Goal: Transaction & Acquisition: Purchase product/service

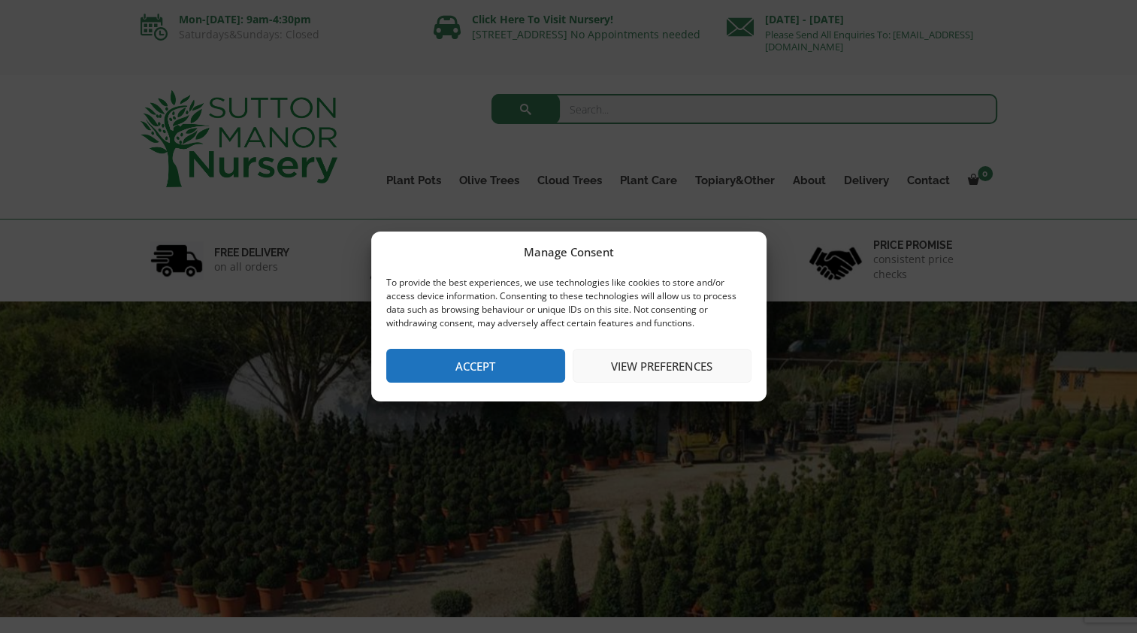
click at [493, 376] on button "Accept" at bounding box center [475, 366] width 179 height 34
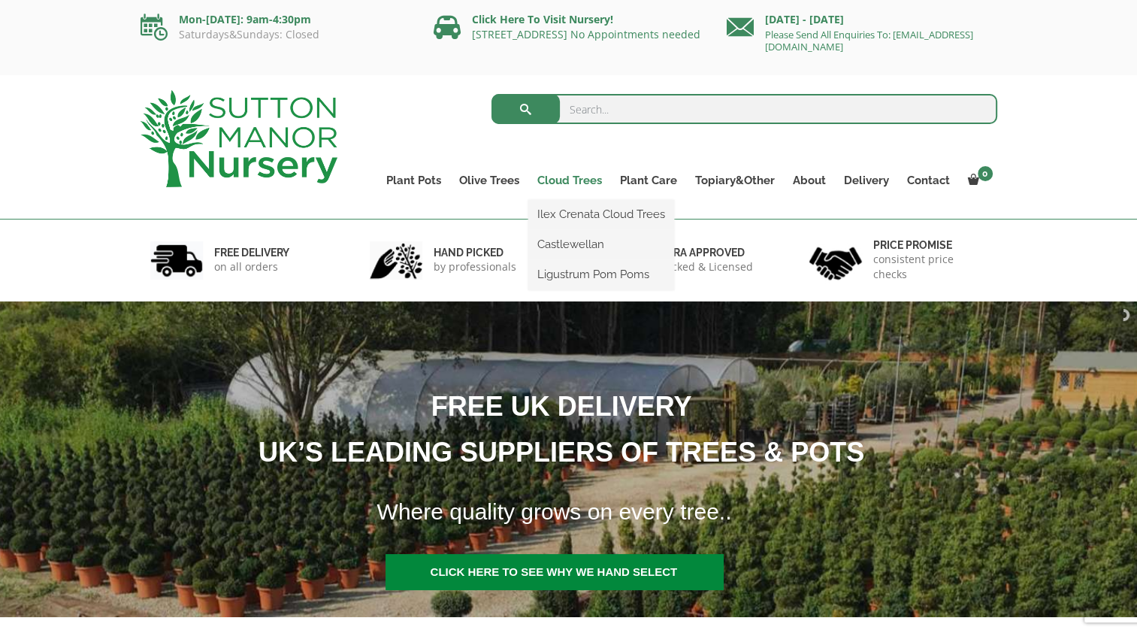
click at [573, 180] on link "Cloud Trees" at bounding box center [569, 180] width 83 height 21
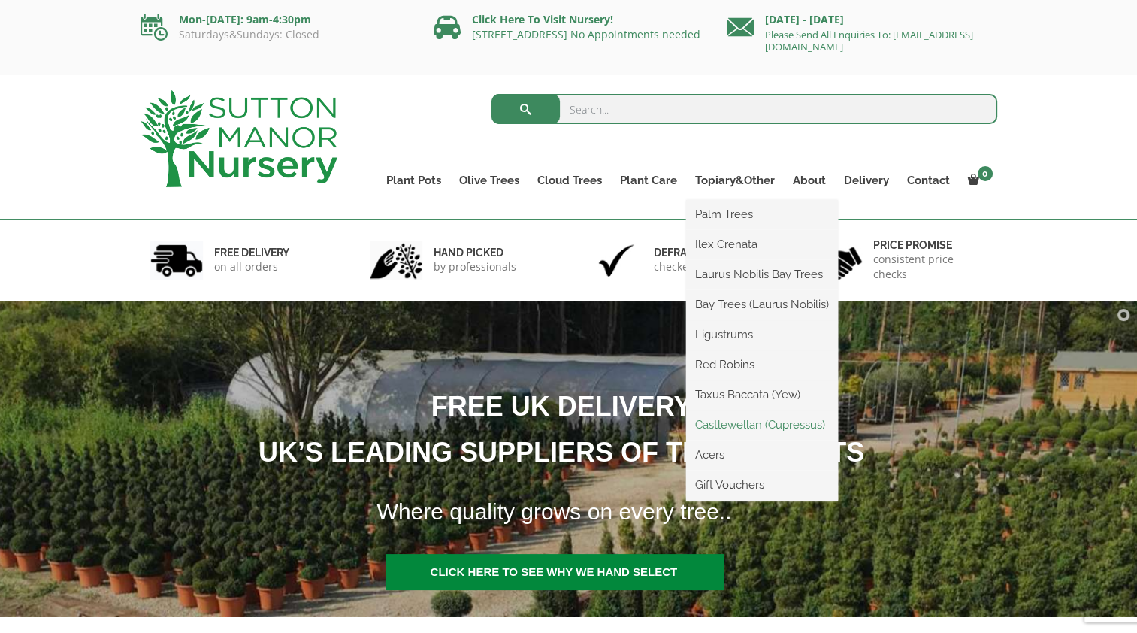
click at [778, 424] on link "Castlewellan (Cupressus)" at bounding box center [762, 424] width 152 height 23
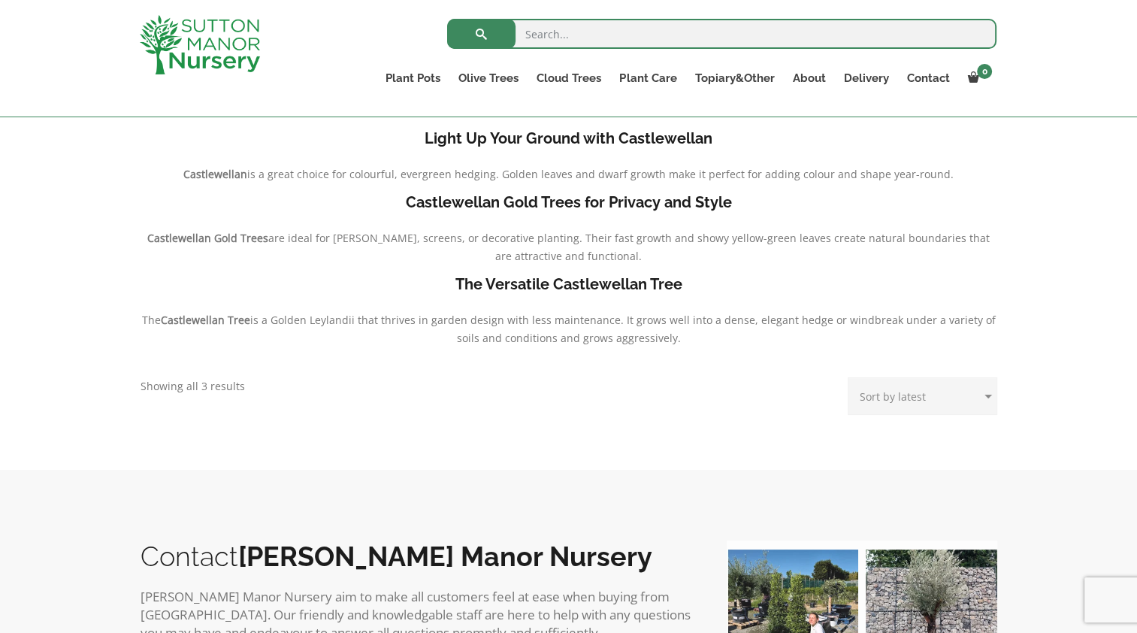
scroll to position [225, 0]
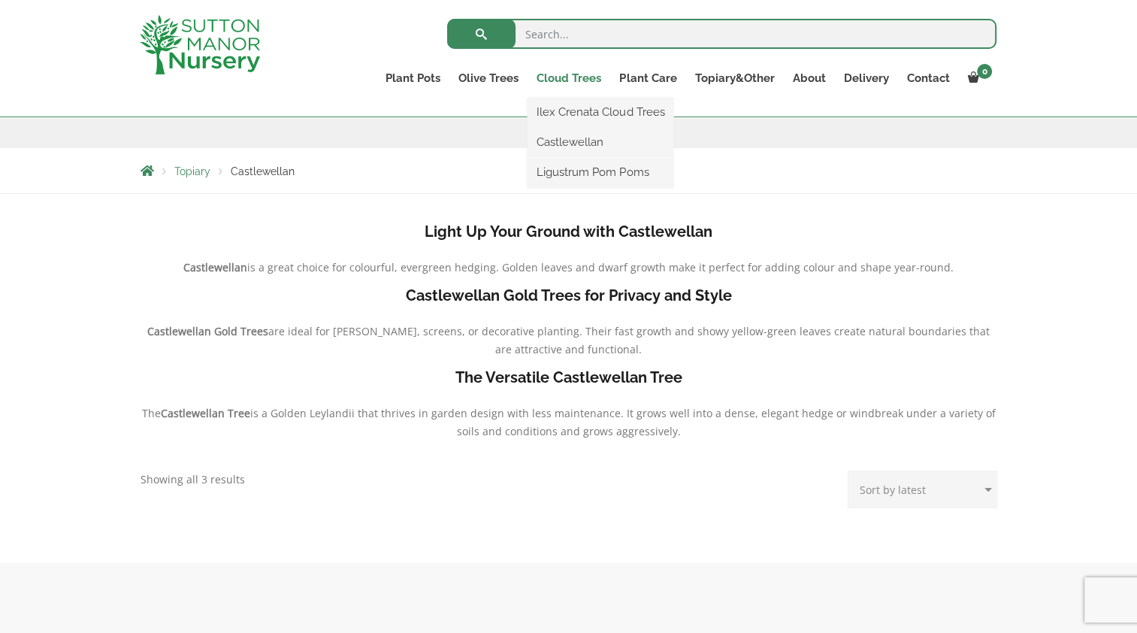
click at [579, 77] on link "Cloud Trees" at bounding box center [569, 78] width 83 height 21
click at [586, 110] on link "Ilex Crenata Cloud Trees" at bounding box center [601, 112] width 146 height 23
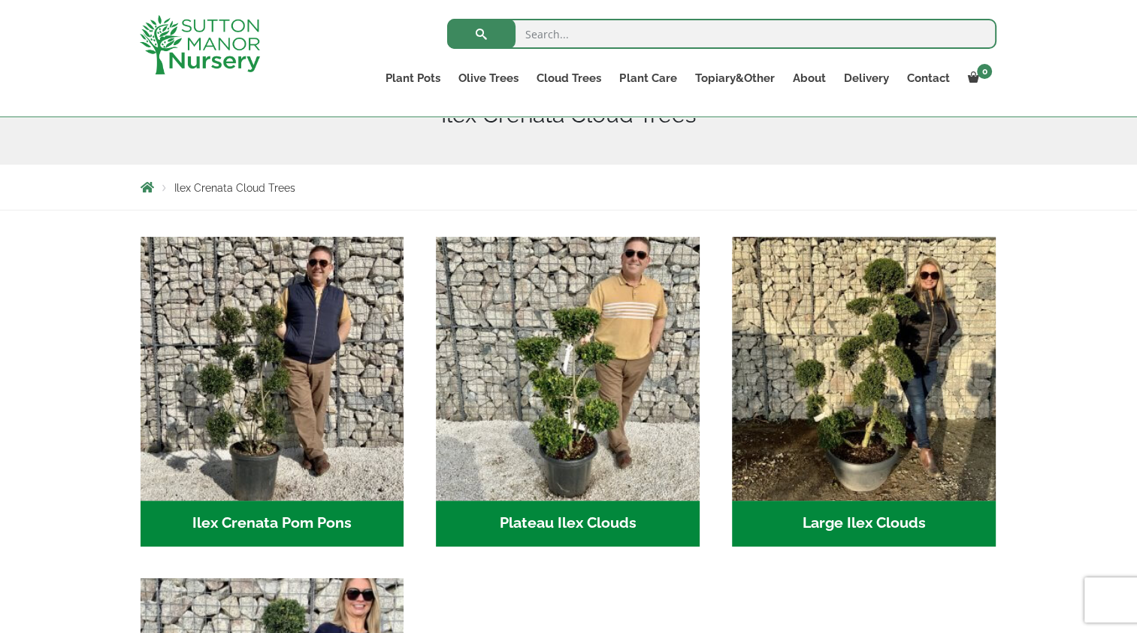
scroll to position [225, 0]
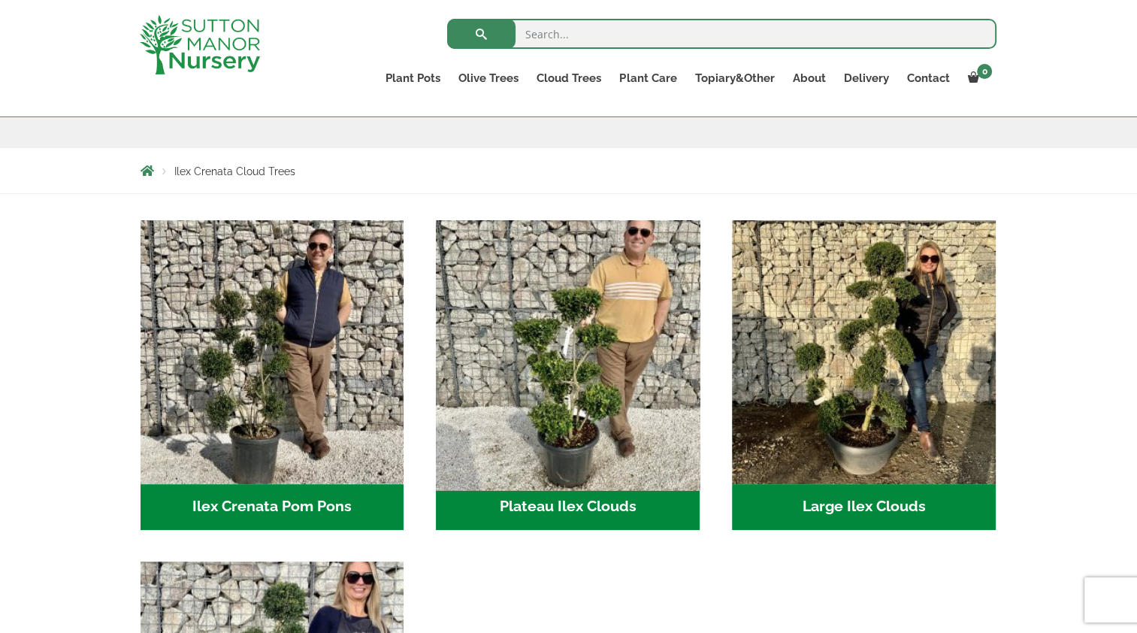
click at [622, 402] on img "Visit product category Plateau Ilex Clouds" at bounding box center [568, 351] width 277 height 277
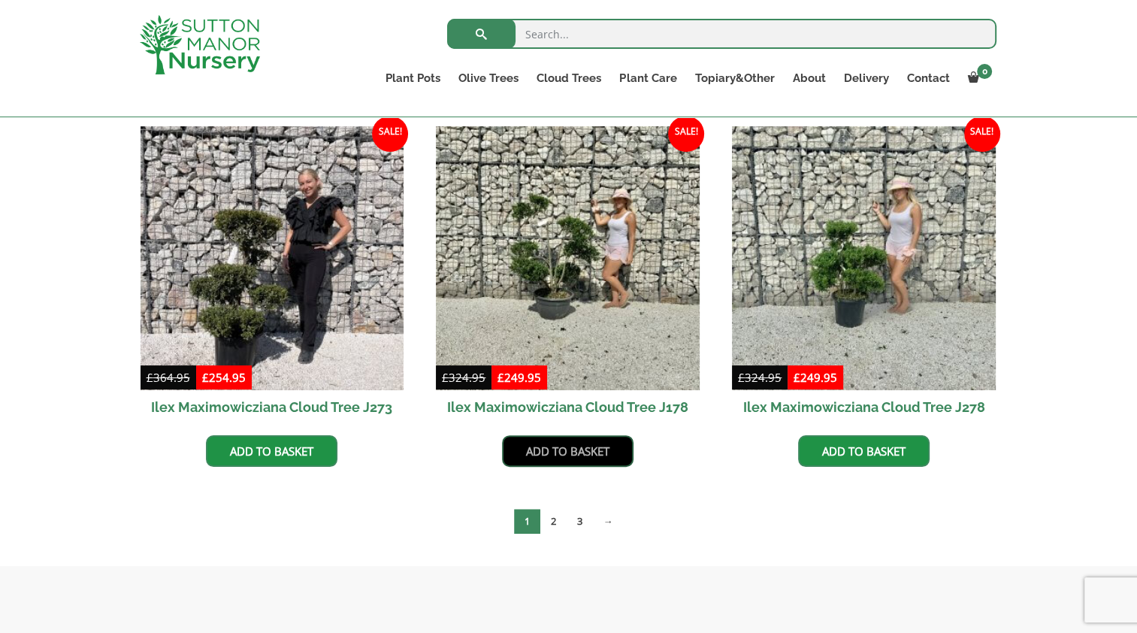
scroll to position [376, 0]
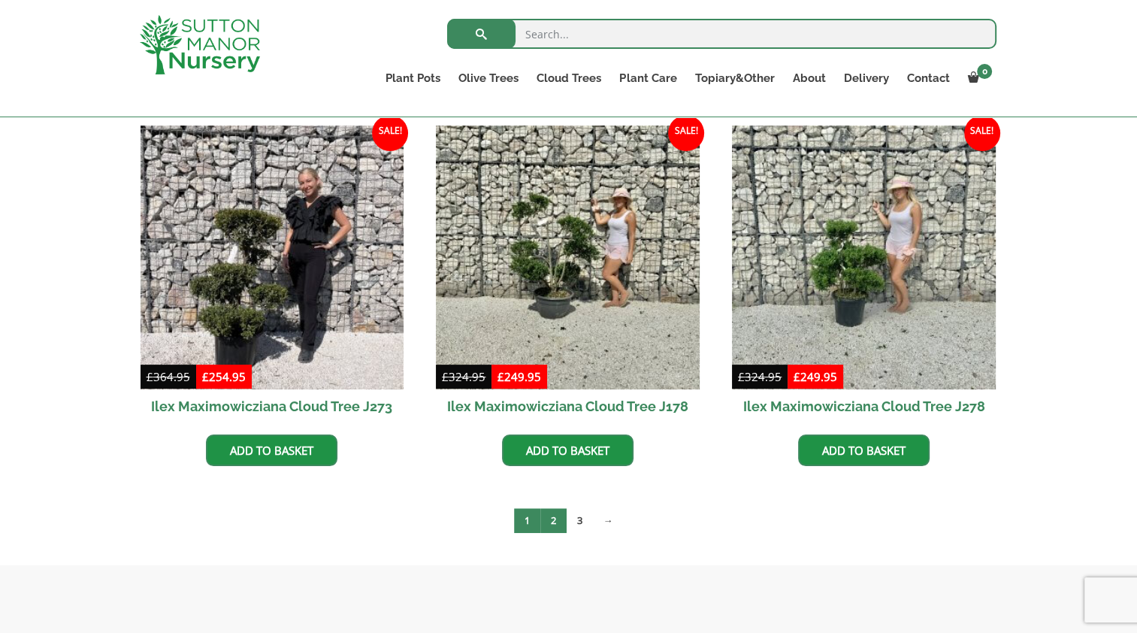
click at [547, 520] on link "2" at bounding box center [553, 520] width 26 height 25
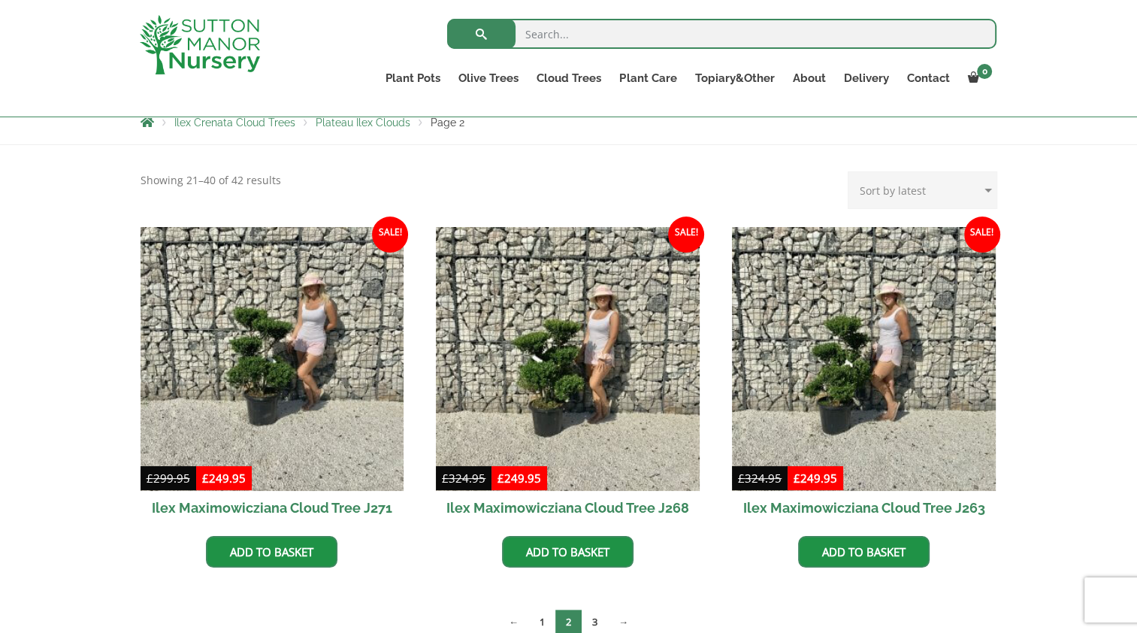
scroll to position [301, 0]
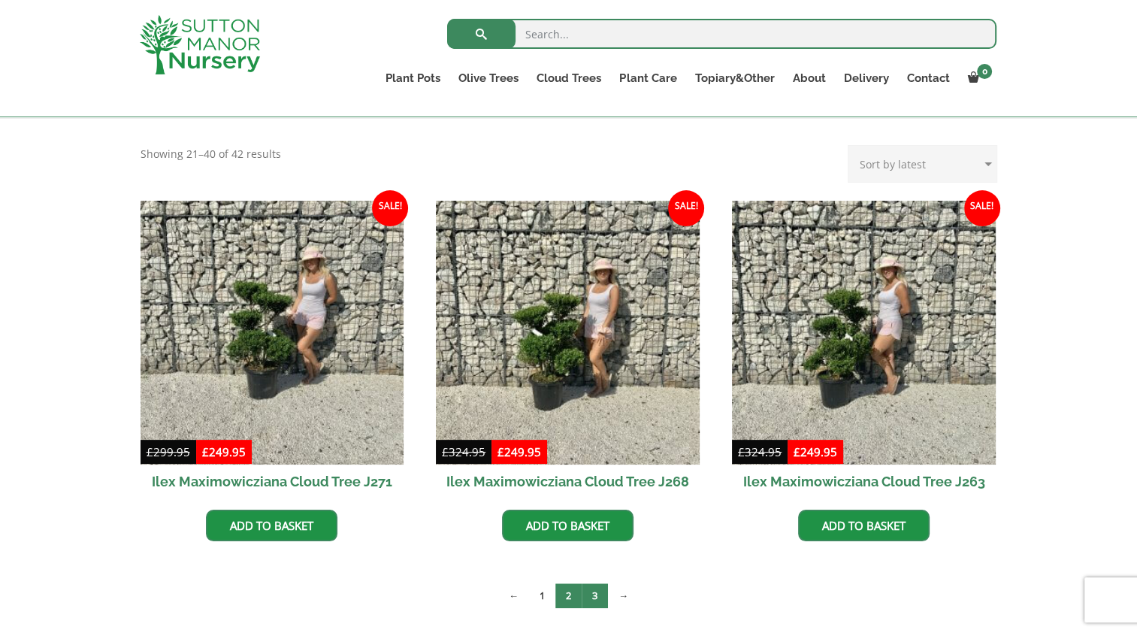
click at [602, 593] on link "3" at bounding box center [595, 595] width 26 height 25
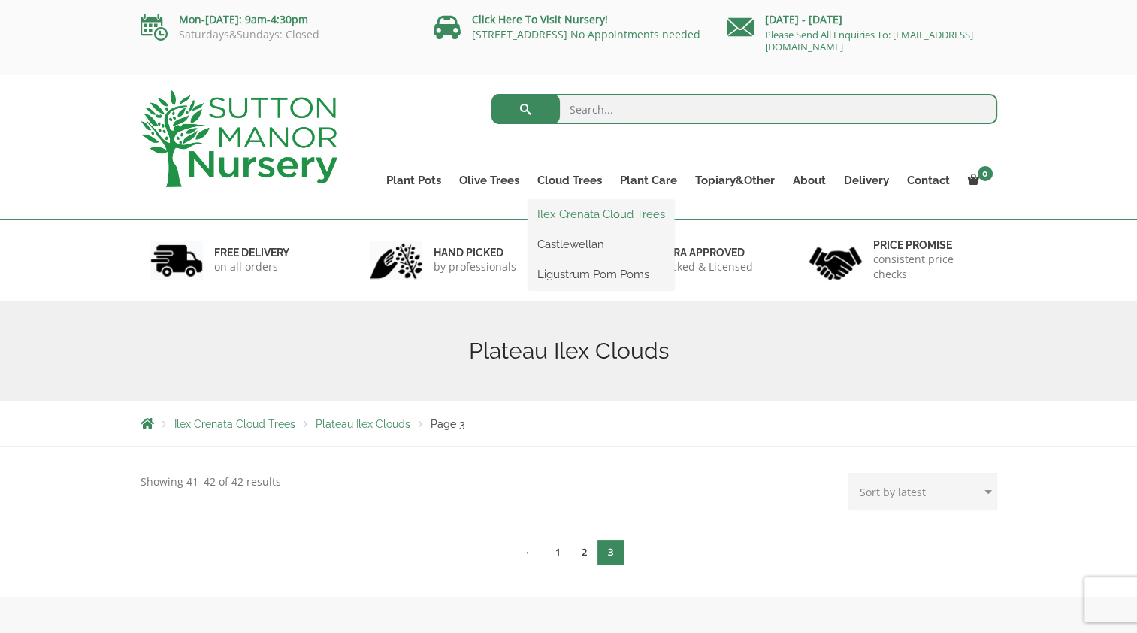
click at [571, 207] on link "Ilex Crenata Cloud Trees" at bounding box center [601, 214] width 146 height 23
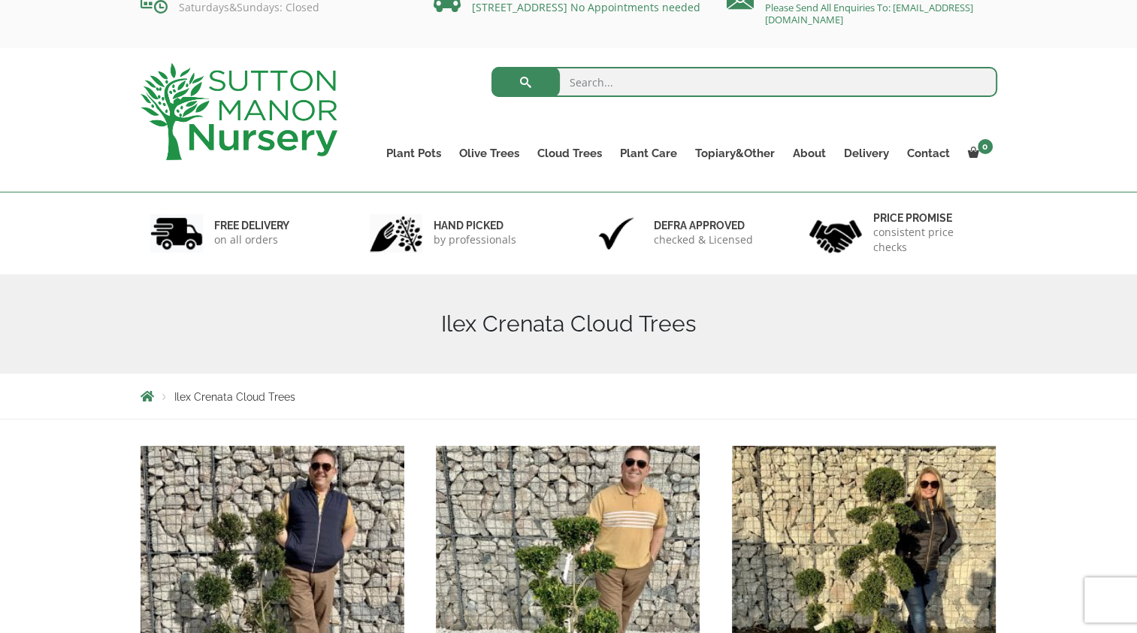
scroll to position [75, 0]
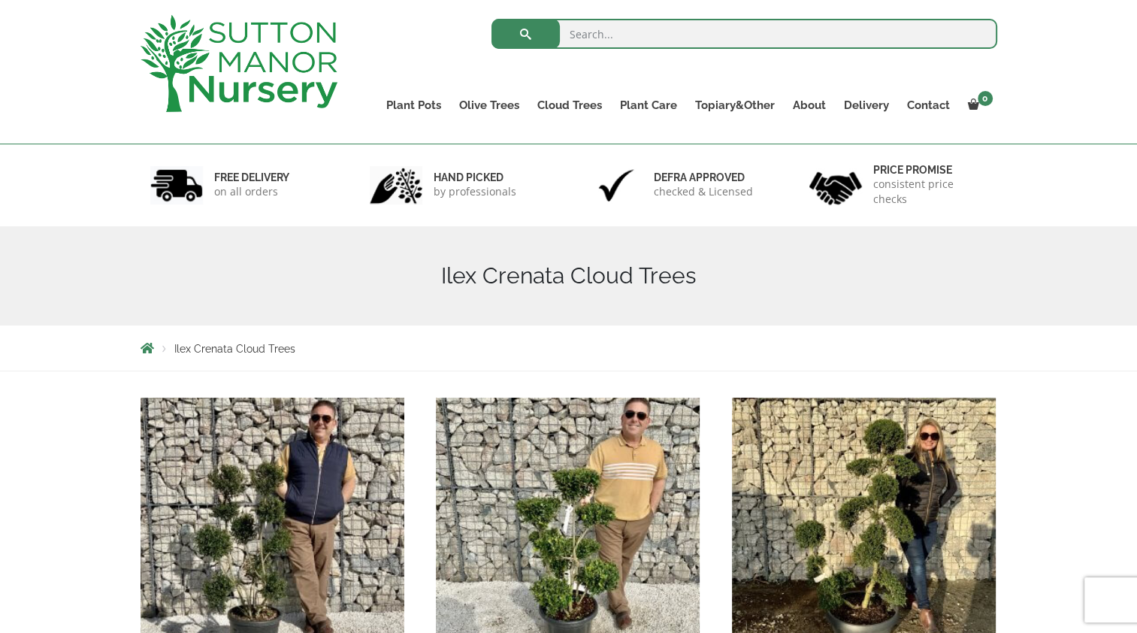
click at [328, 472] on img "Visit product category Ilex Crenata Pom Pons" at bounding box center [272, 529] width 277 height 277
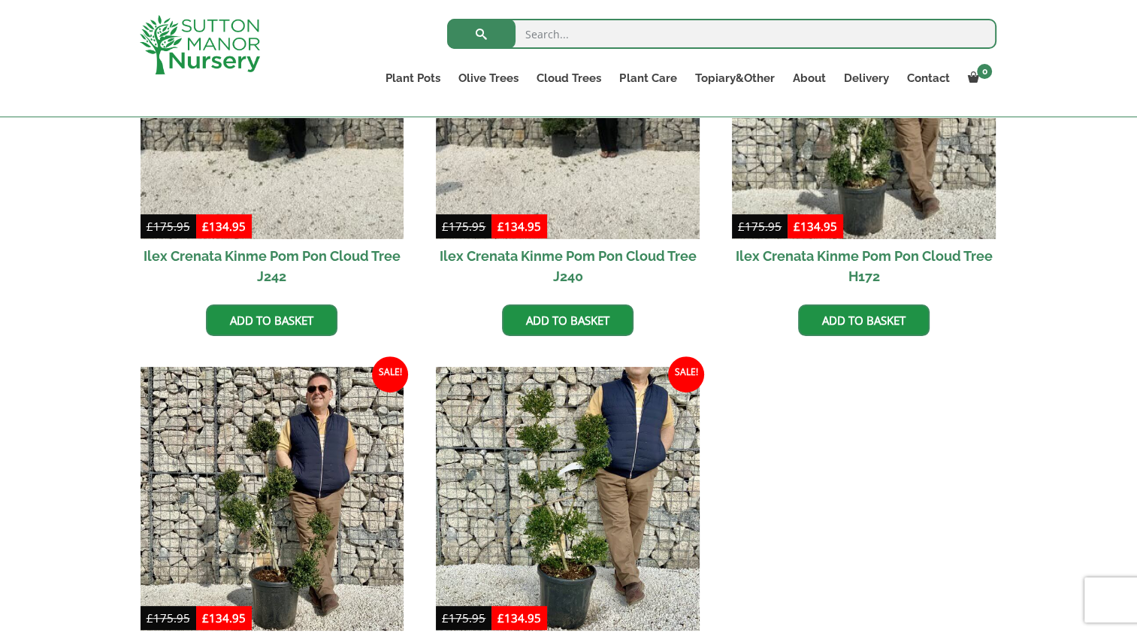
scroll to position [751, 0]
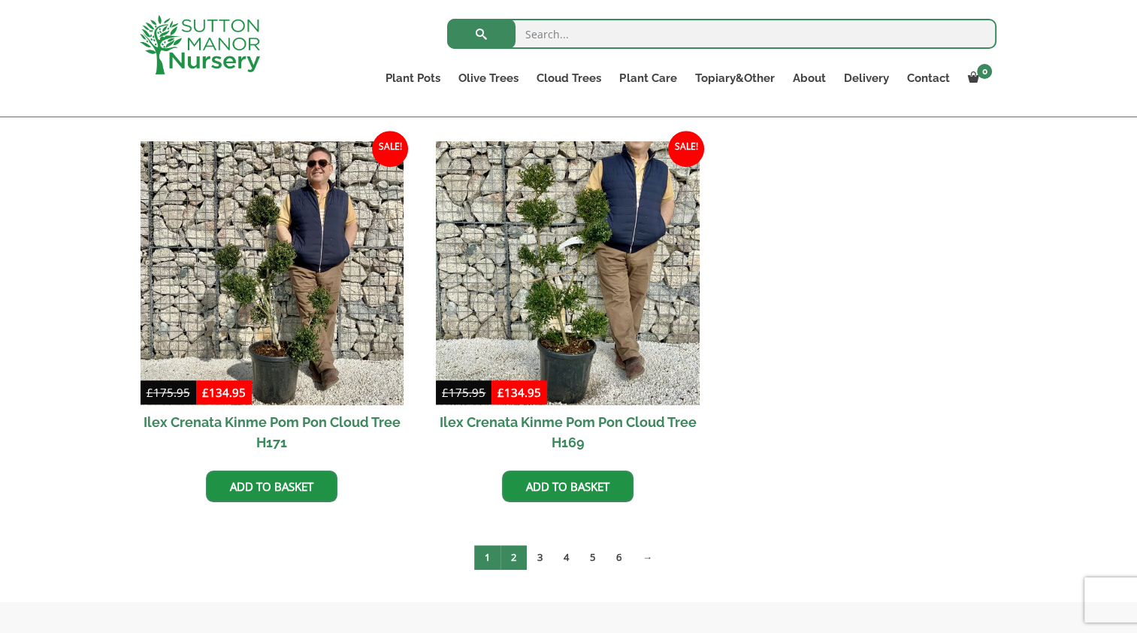
click at [515, 561] on link "2" at bounding box center [513, 557] width 26 height 25
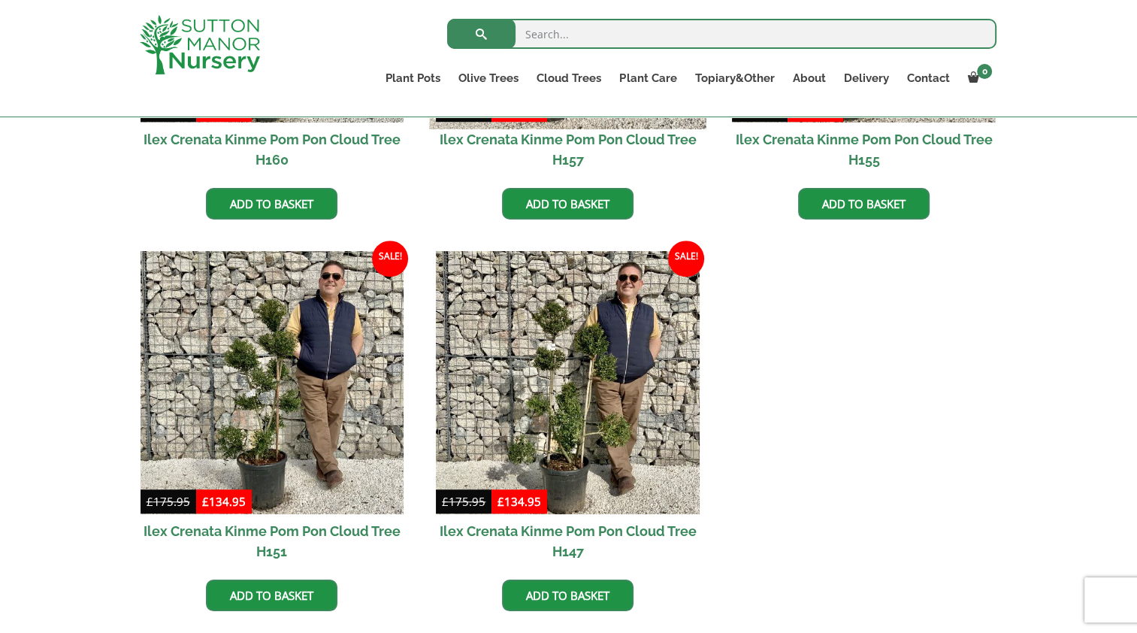
scroll to position [1127, 0]
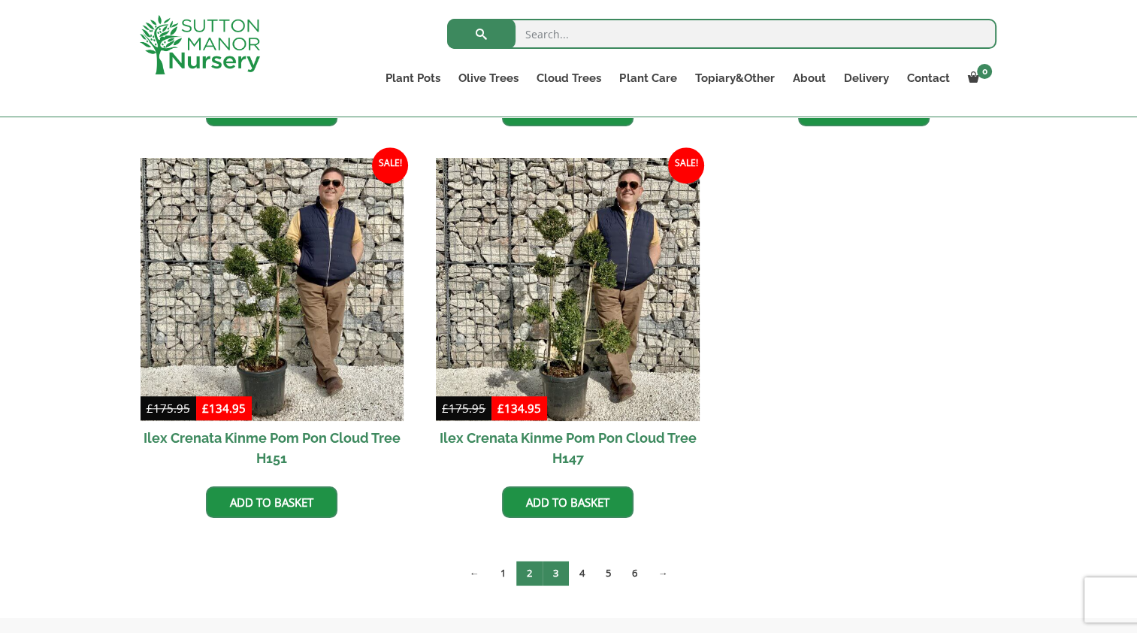
click at [555, 562] on link "3" at bounding box center [556, 573] width 26 height 25
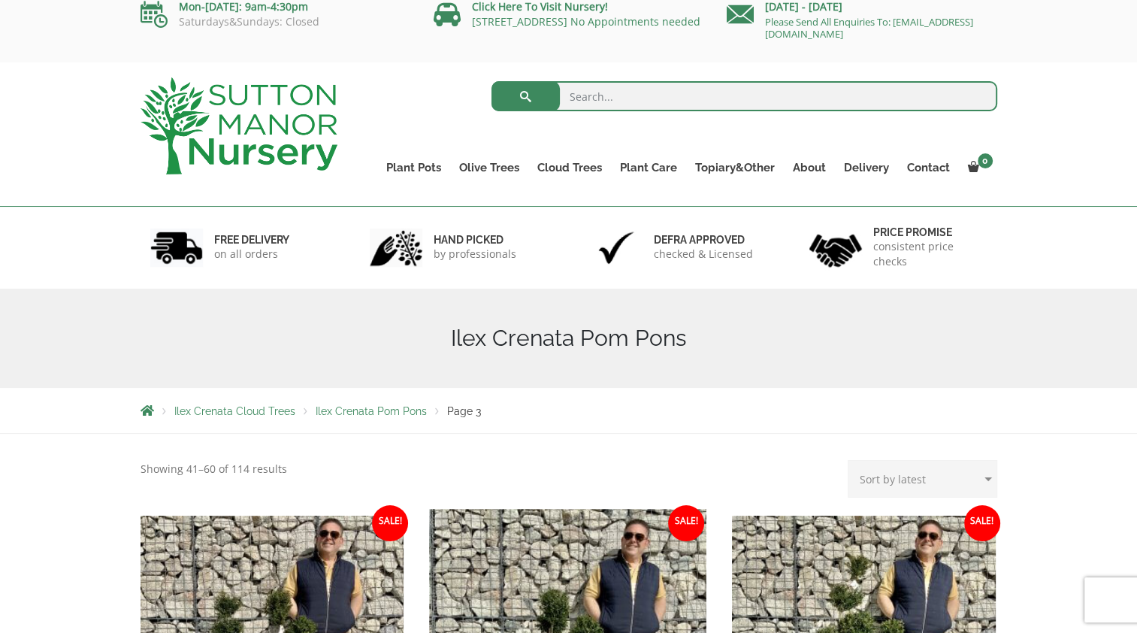
scroll to position [225, 0]
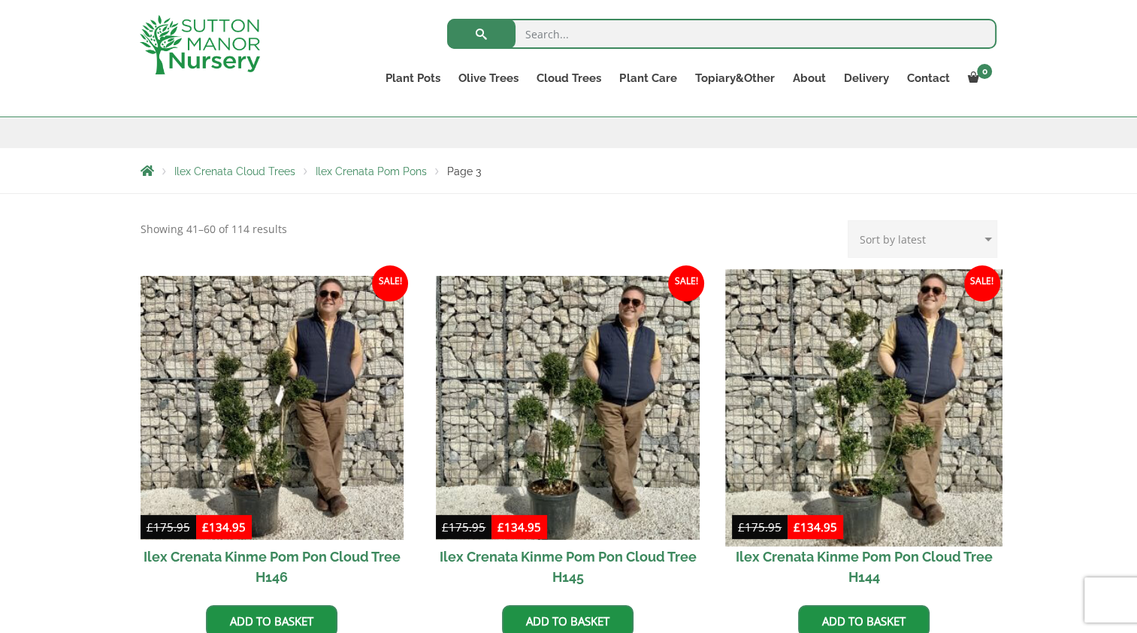
click at [842, 428] on img at bounding box center [863, 407] width 277 height 277
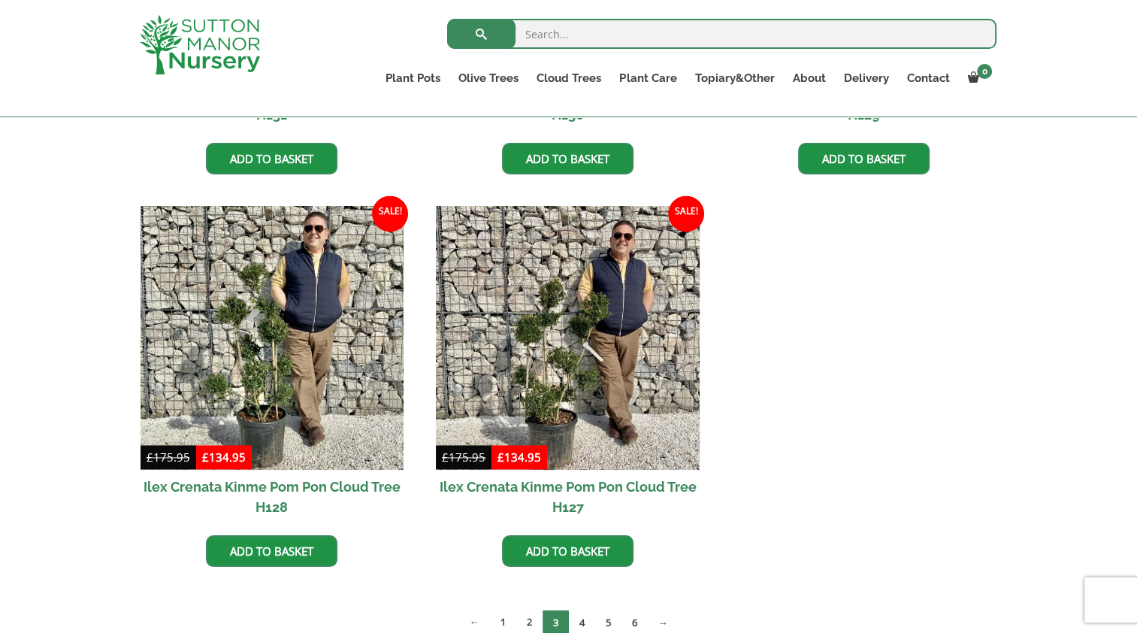
scroll to position [2480, 0]
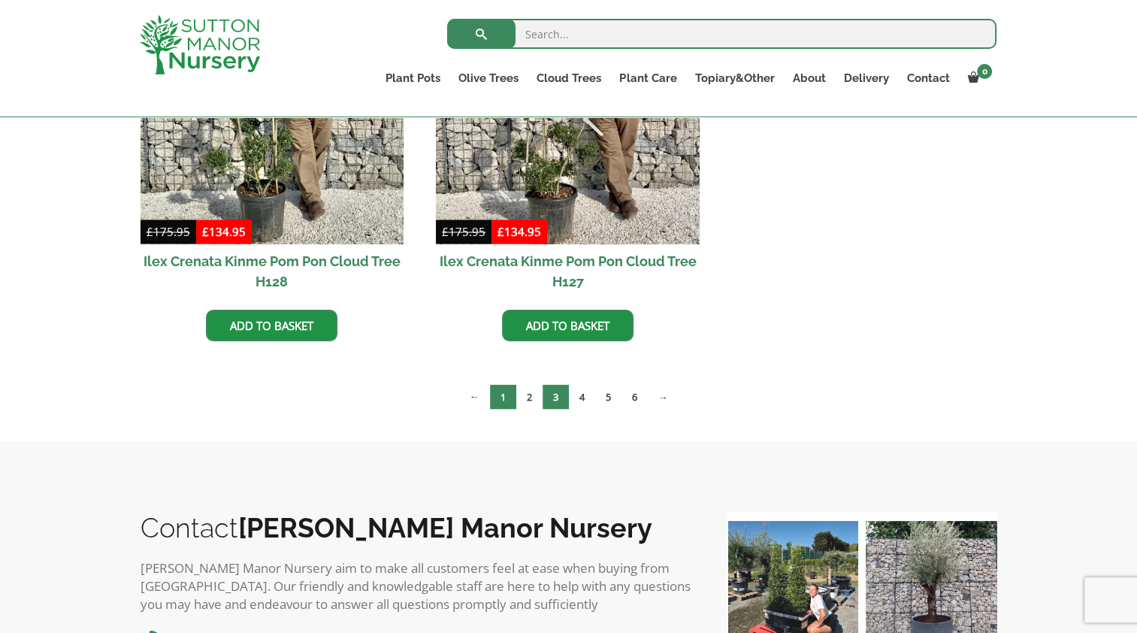
click at [500, 392] on link "1" at bounding box center [503, 396] width 26 height 25
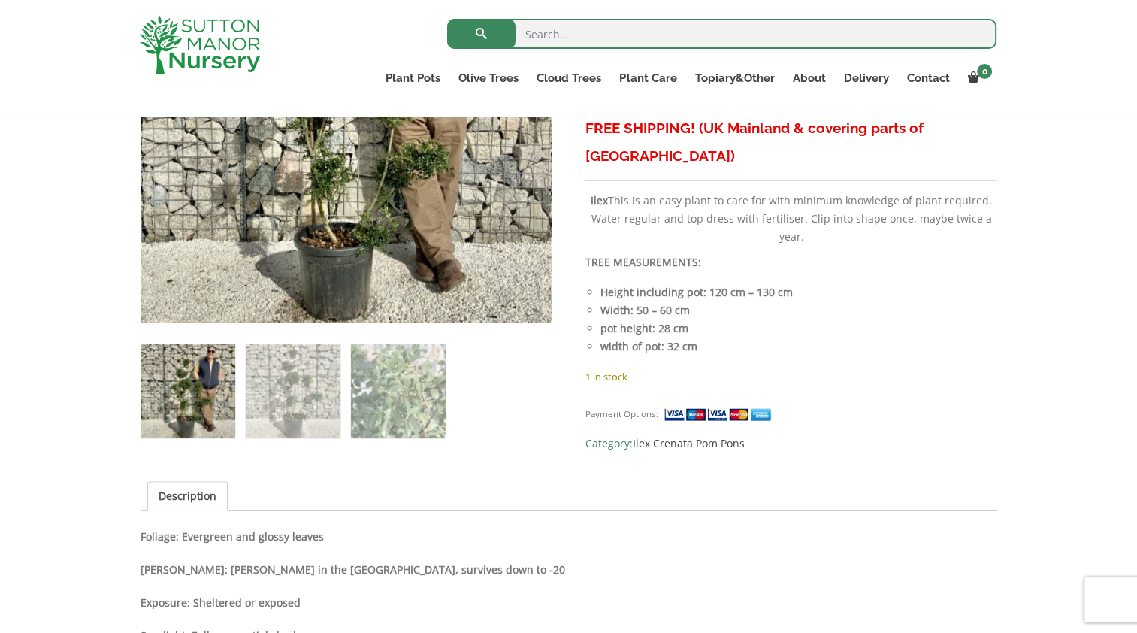
scroll to position [676, 0]
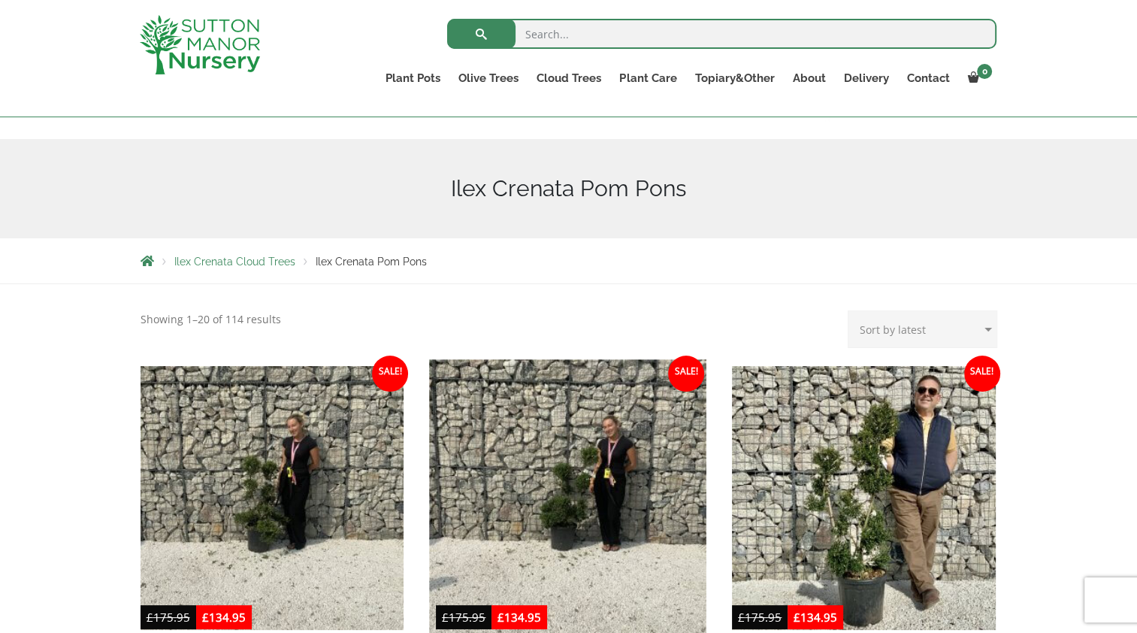
scroll to position [225, 0]
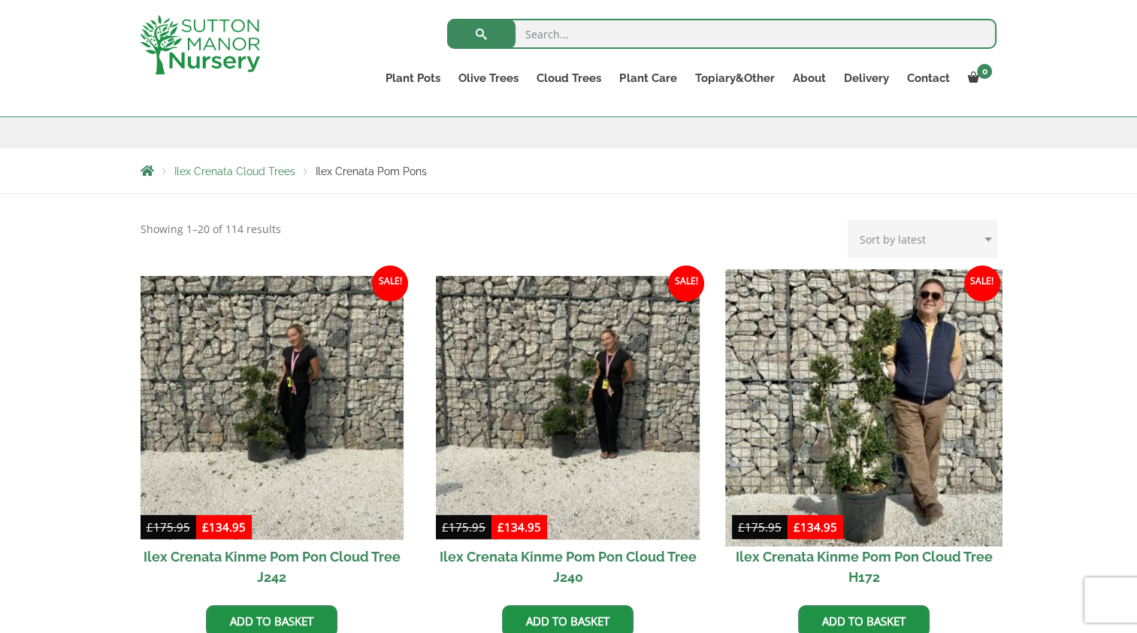
click at [833, 431] on img at bounding box center [863, 407] width 277 height 277
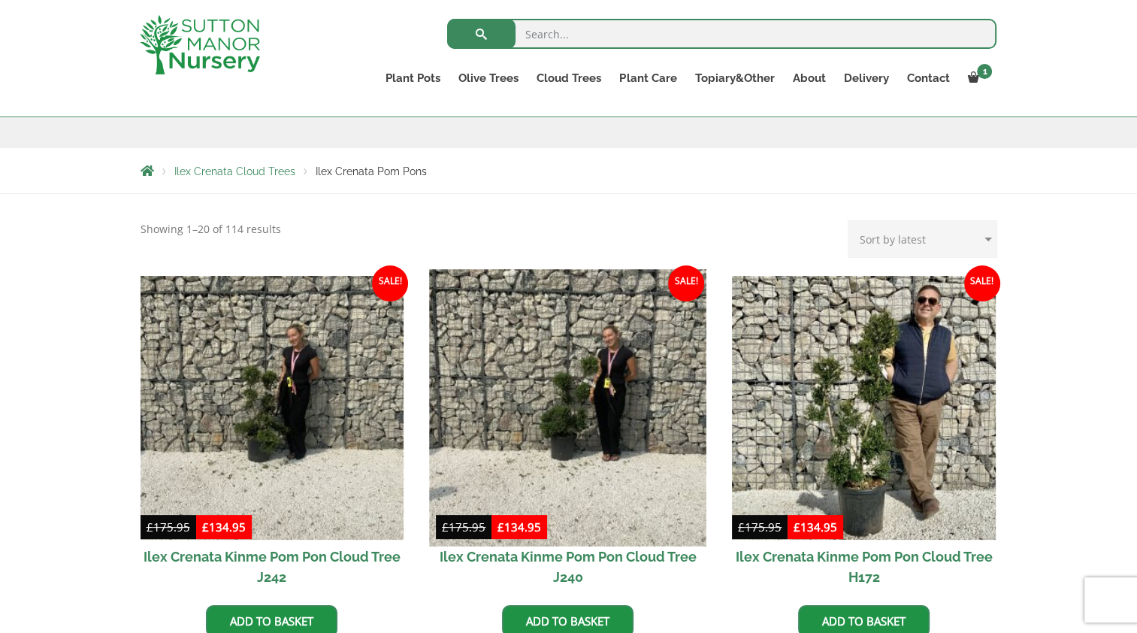
click at [530, 388] on img at bounding box center [568, 407] width 277 height 277
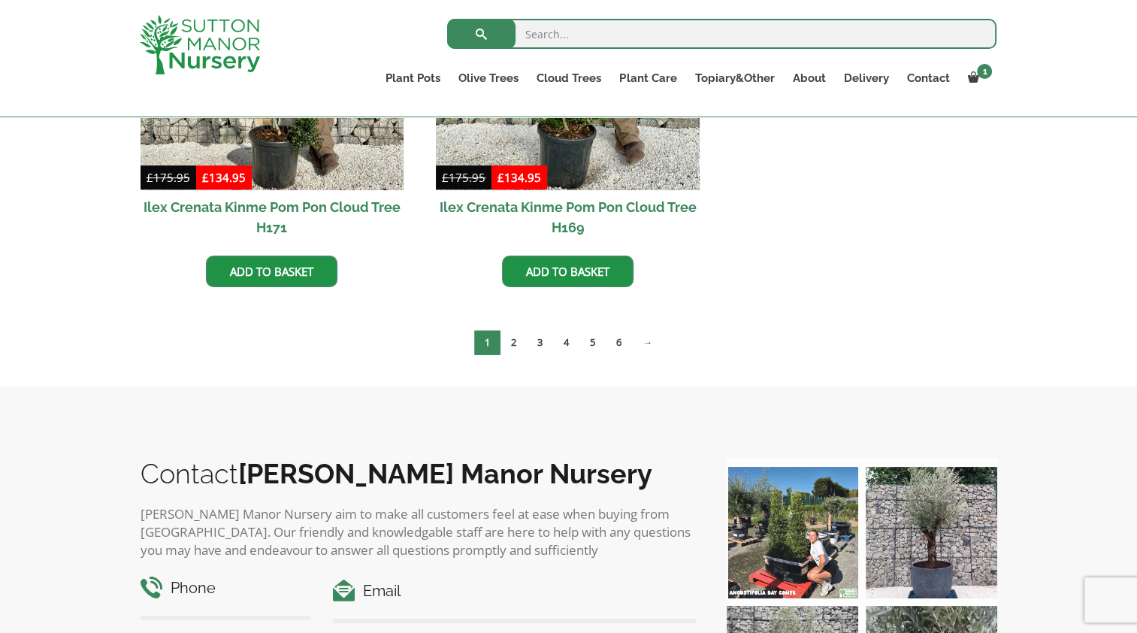
scroll to position [1052, 0]
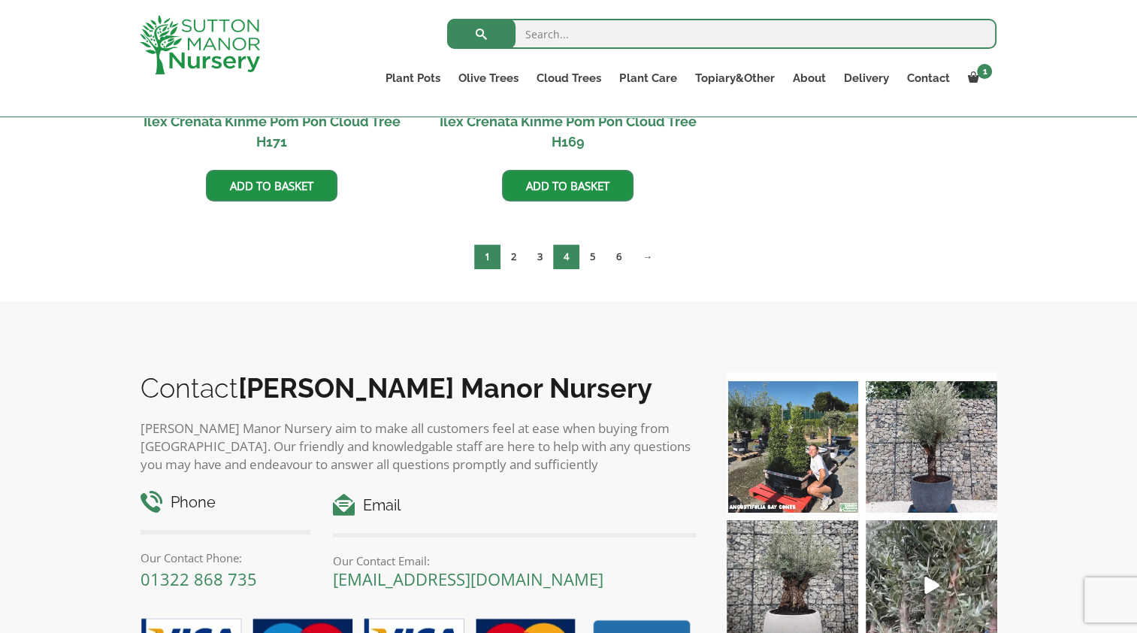
click at [566, 252] on link "4" at bounding box center [566, 256] width 26 height 25
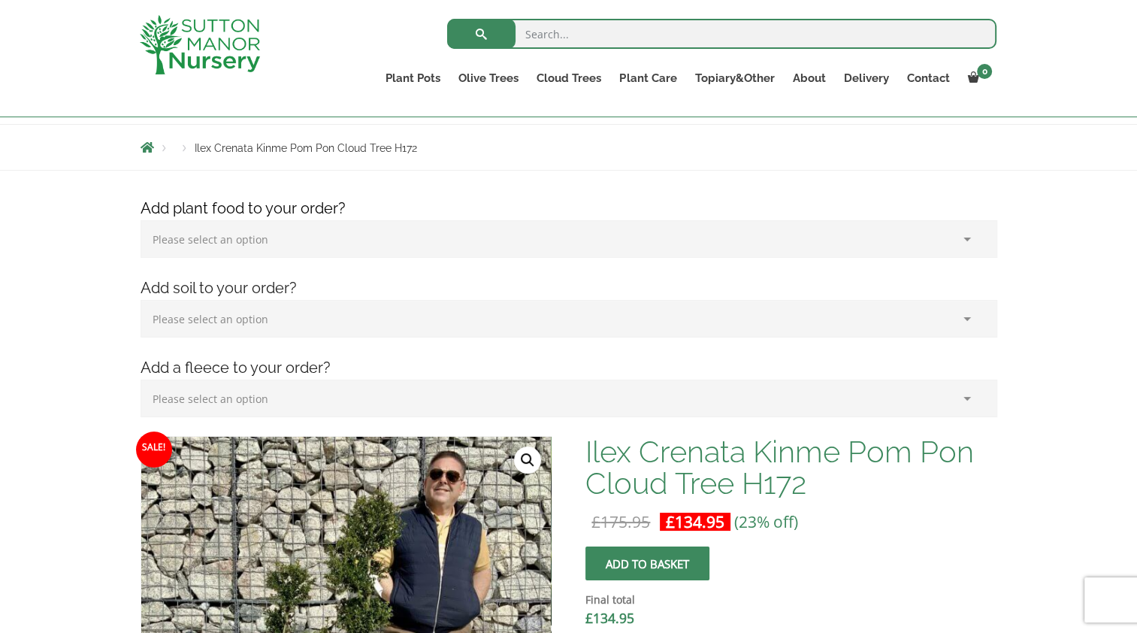
scroll to position [376, 0]
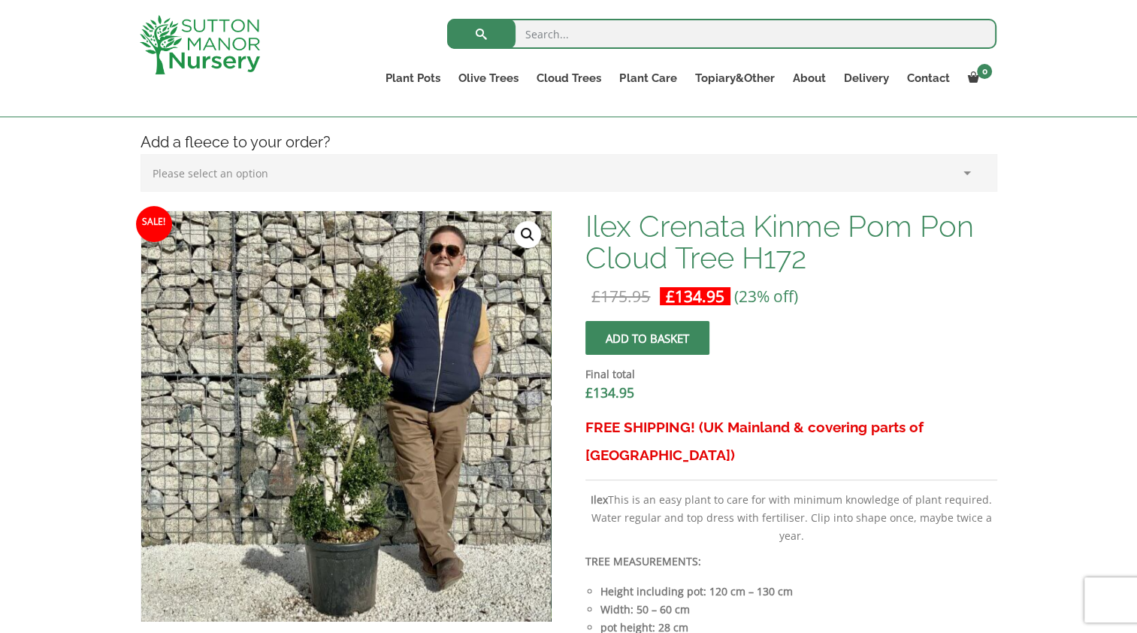
click at [648, 338] on span "submit" at bounding box center [648, 338] width 0 height 0
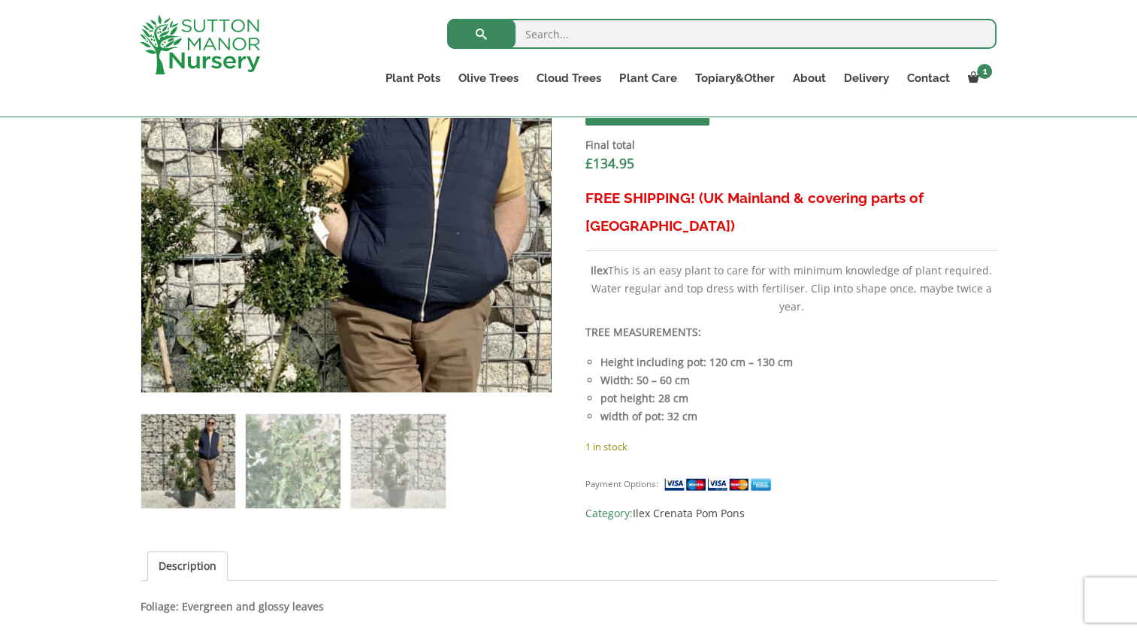
scroll to position [676, 0]
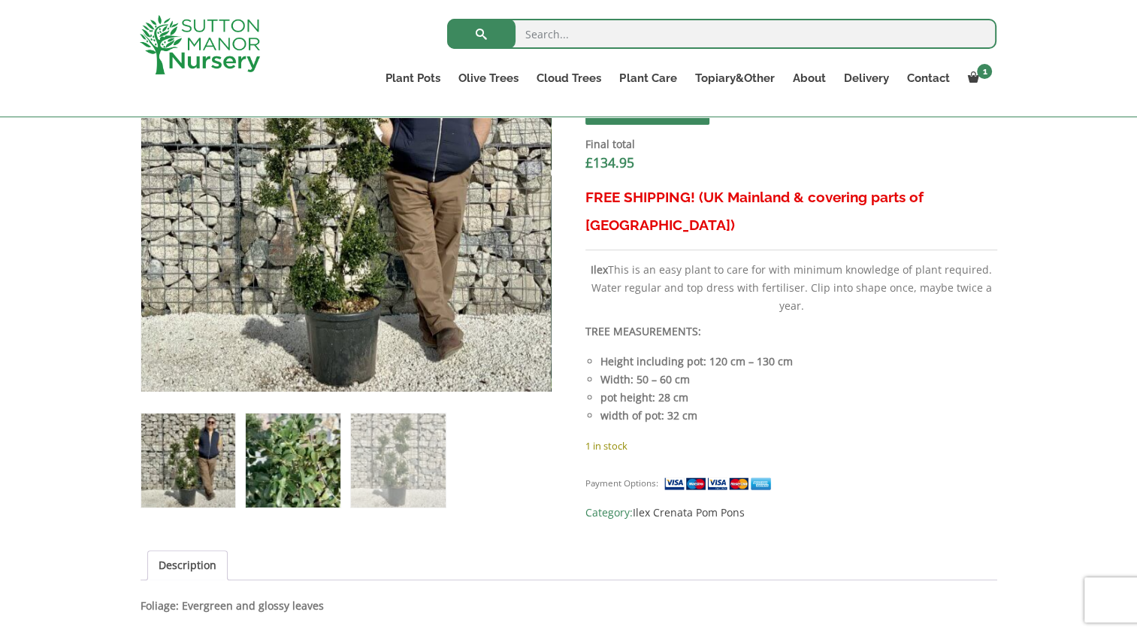
click at [300, 455] on img at bounding box center [293, 460] width 94 height 94
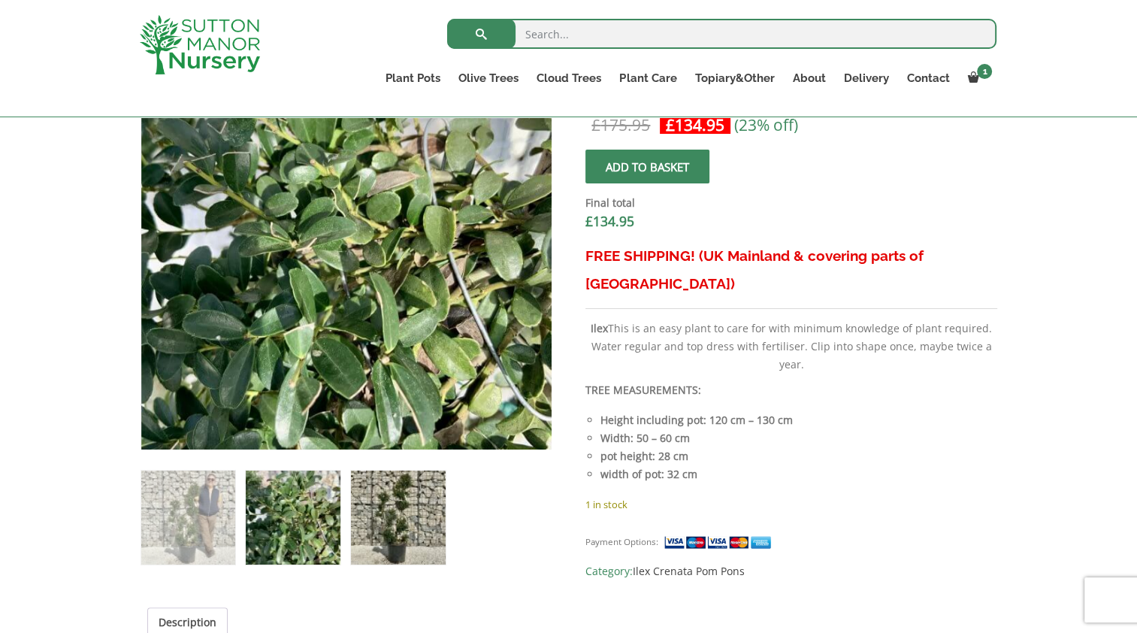
scroll to position [526, 0]
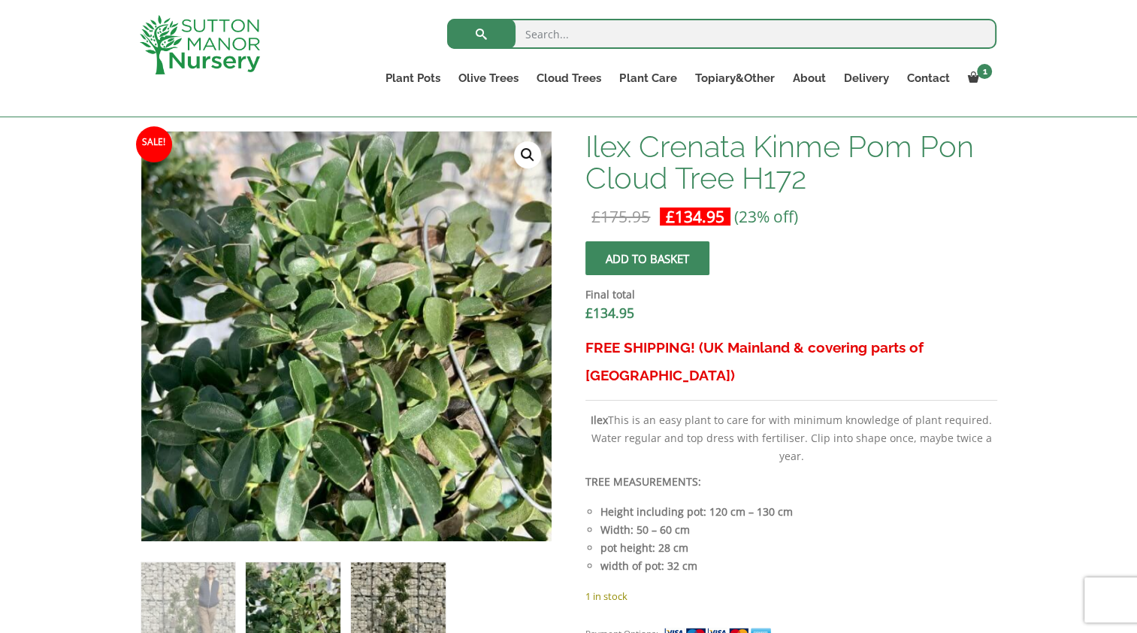
click at [419, 587] on img at bounding box center [398, 609] width 94 height 94
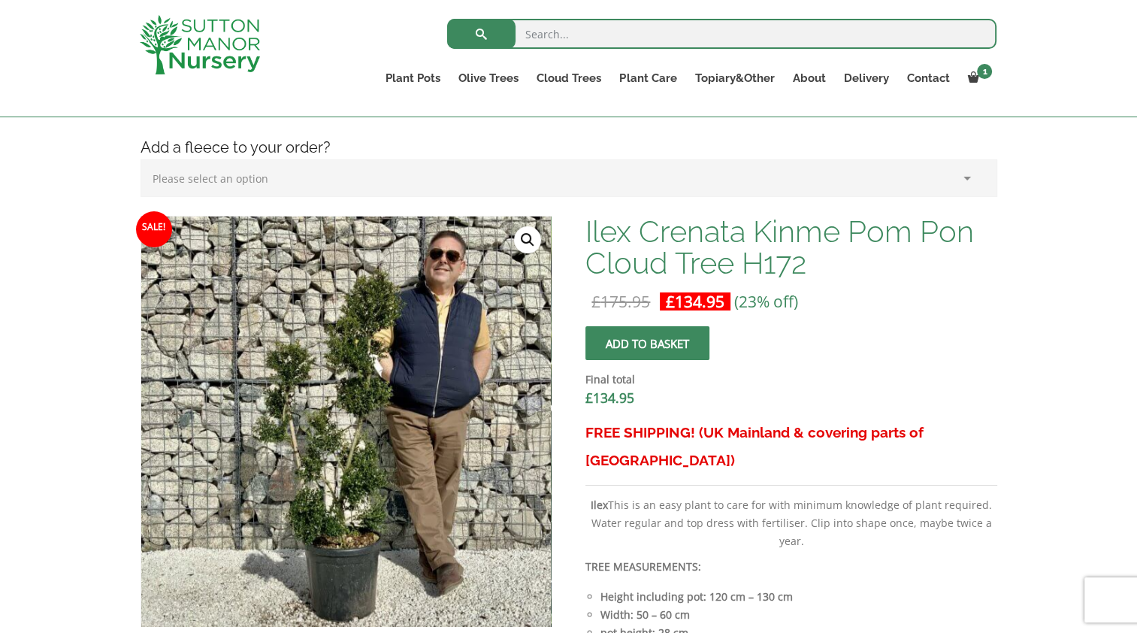
scroll to position [376, 0]
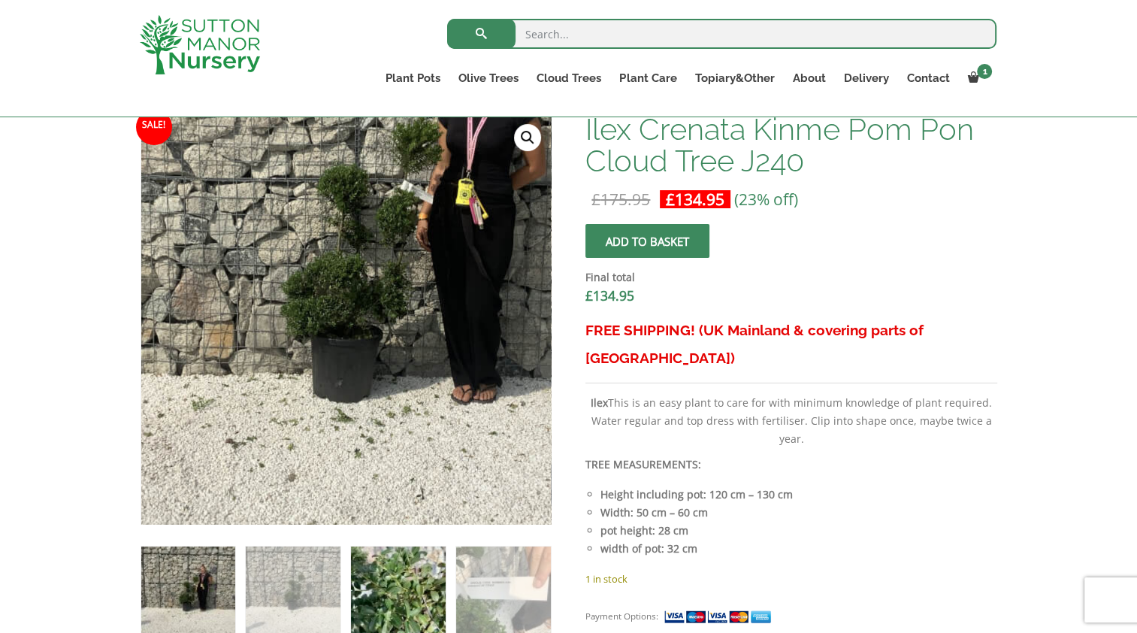
scroll to position [526, 0]
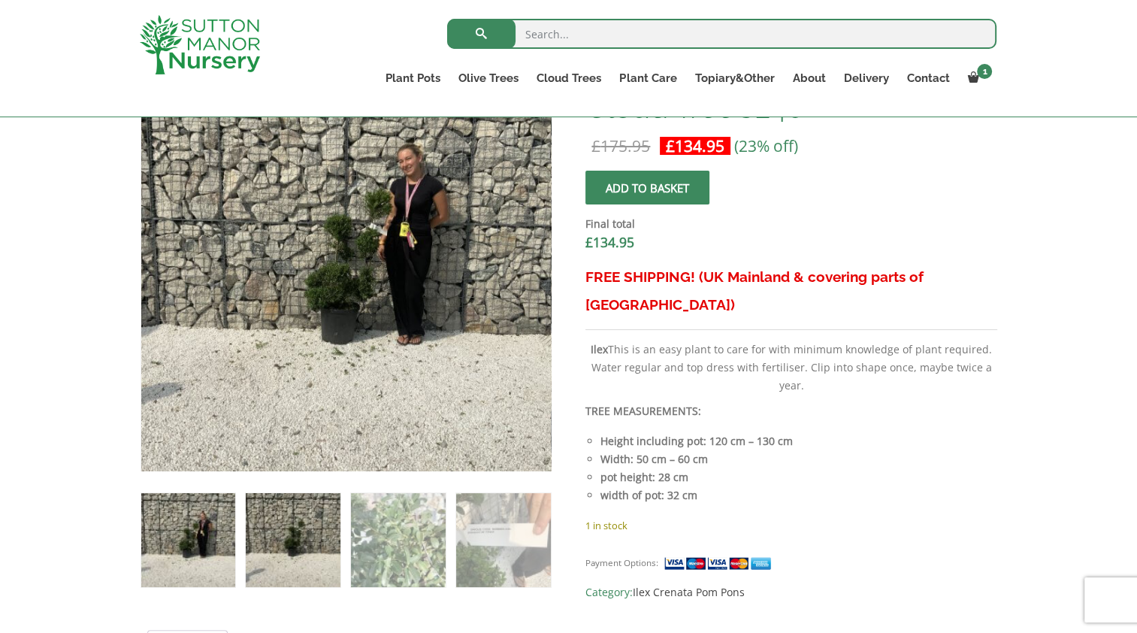
click at [331, 540] on img at bounding box center [293, 540] width 94 height 94
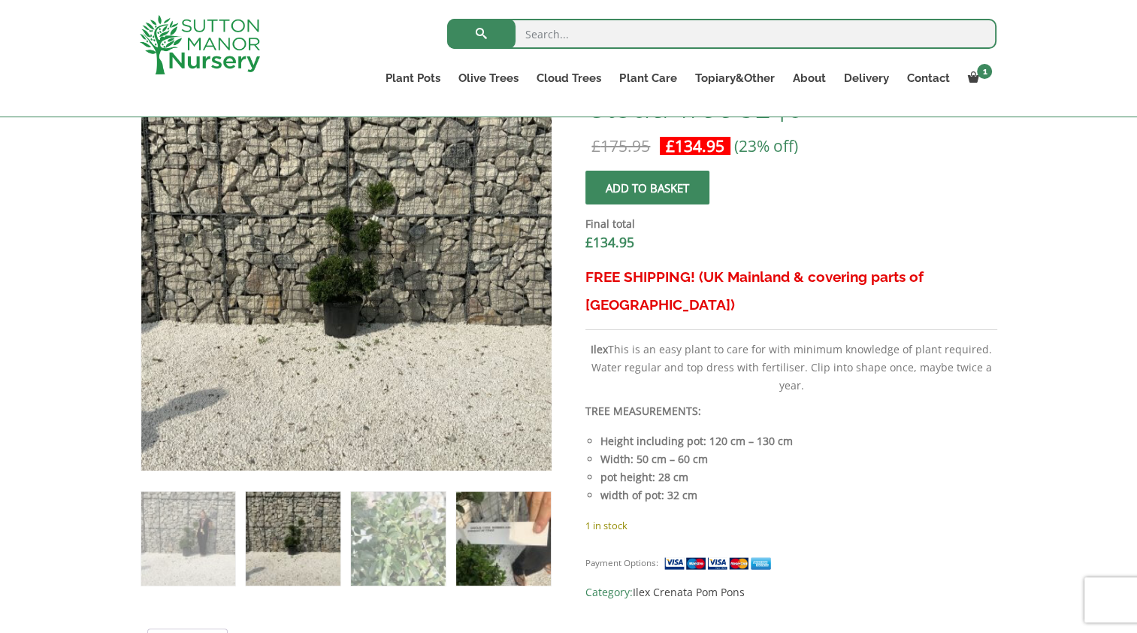
click at [484, 559] on img at bounding box center [503, 538] width 94 height 94
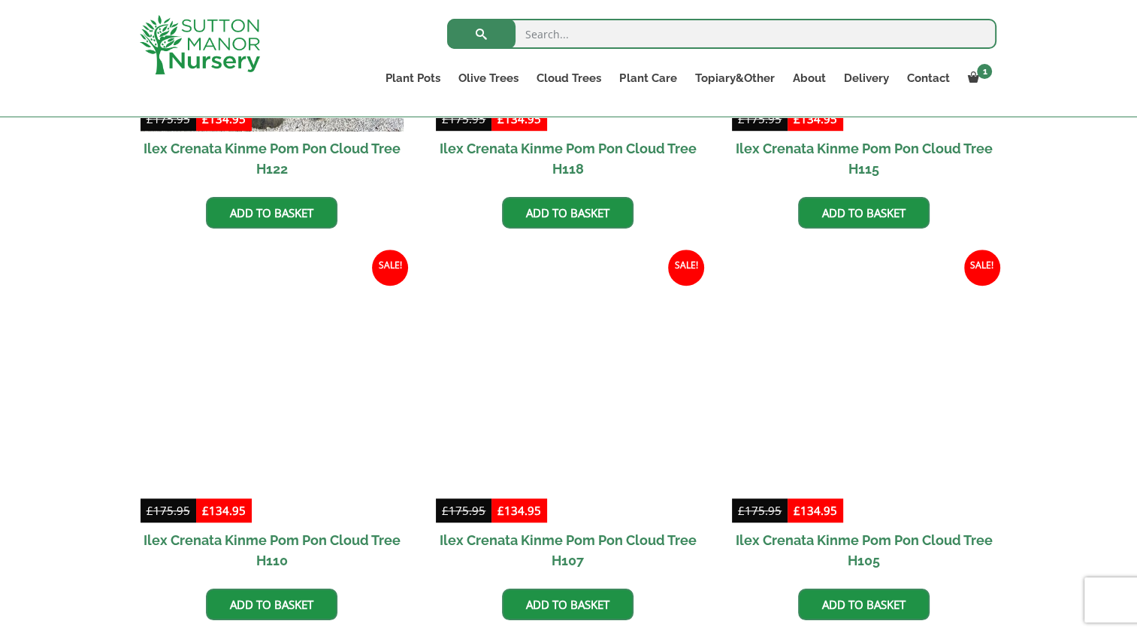
scroll to position [1127, 0]
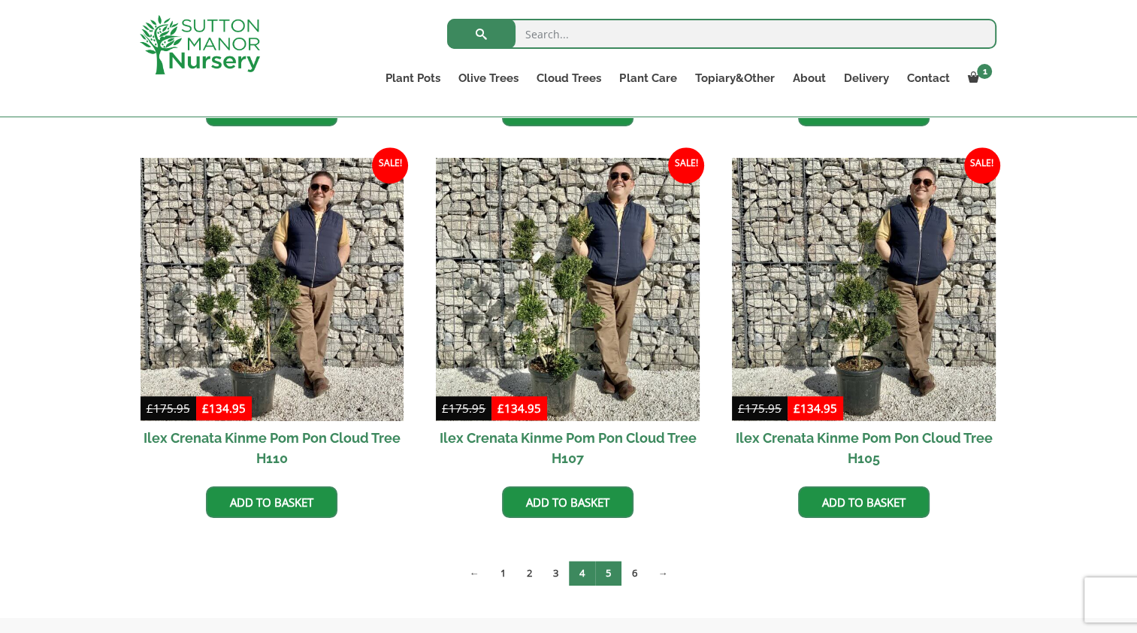
click at [607, 574] on link "5" at bounding box center [608, 573] width 26 height 25
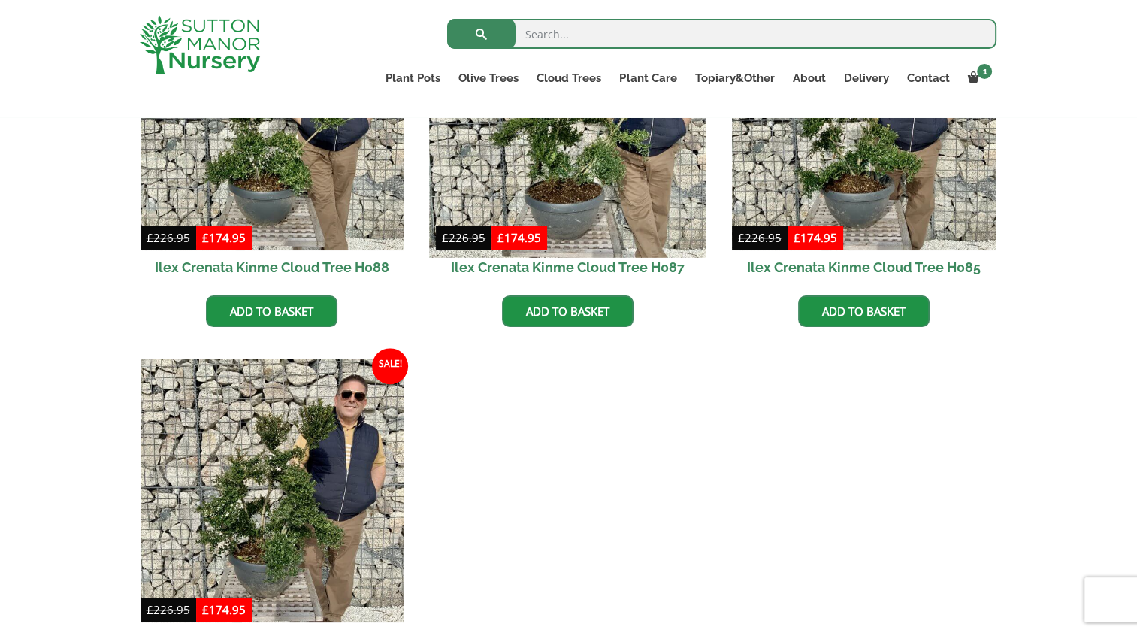
scroll to position [1503, 0]
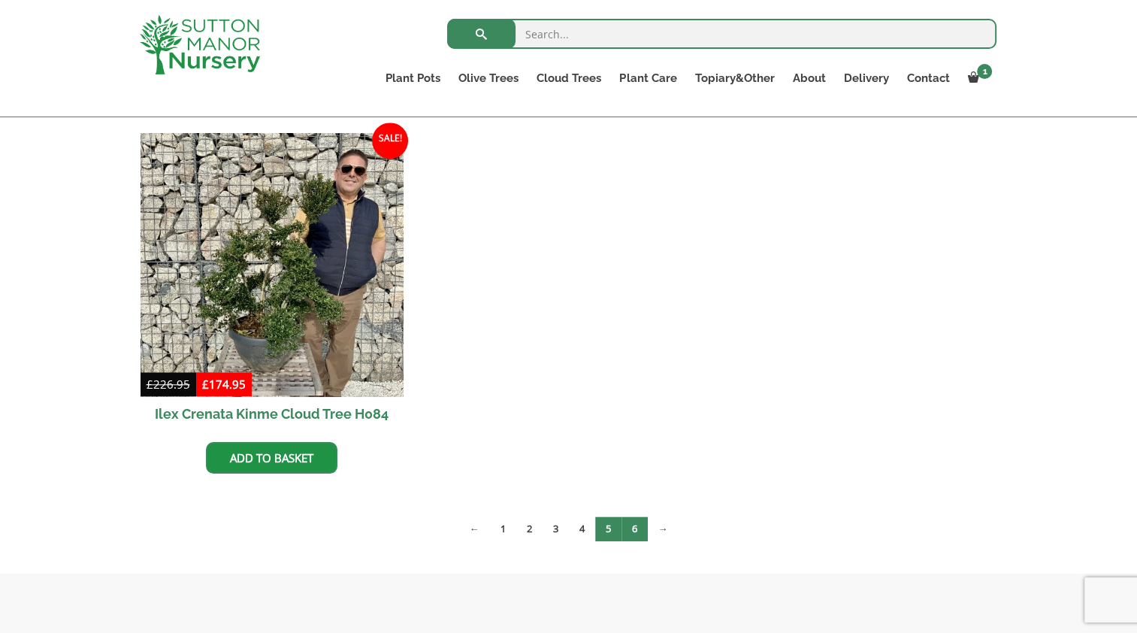
click at [631, 531] on link "6" at bounding box center [634, 528] width 26 height 25
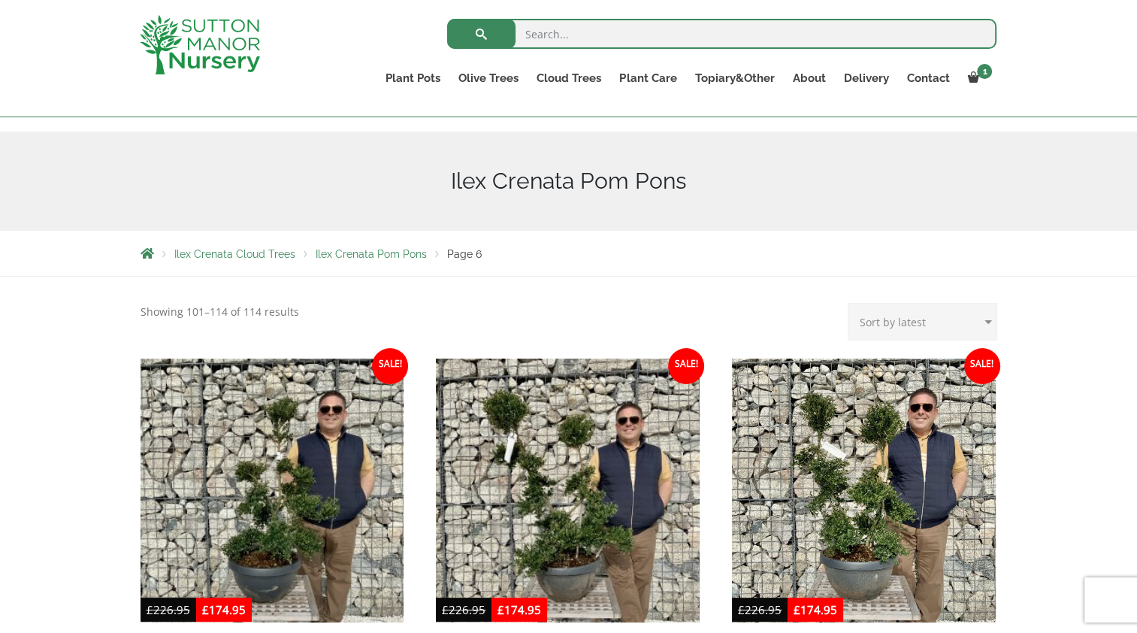
scroll to position [75, 0]
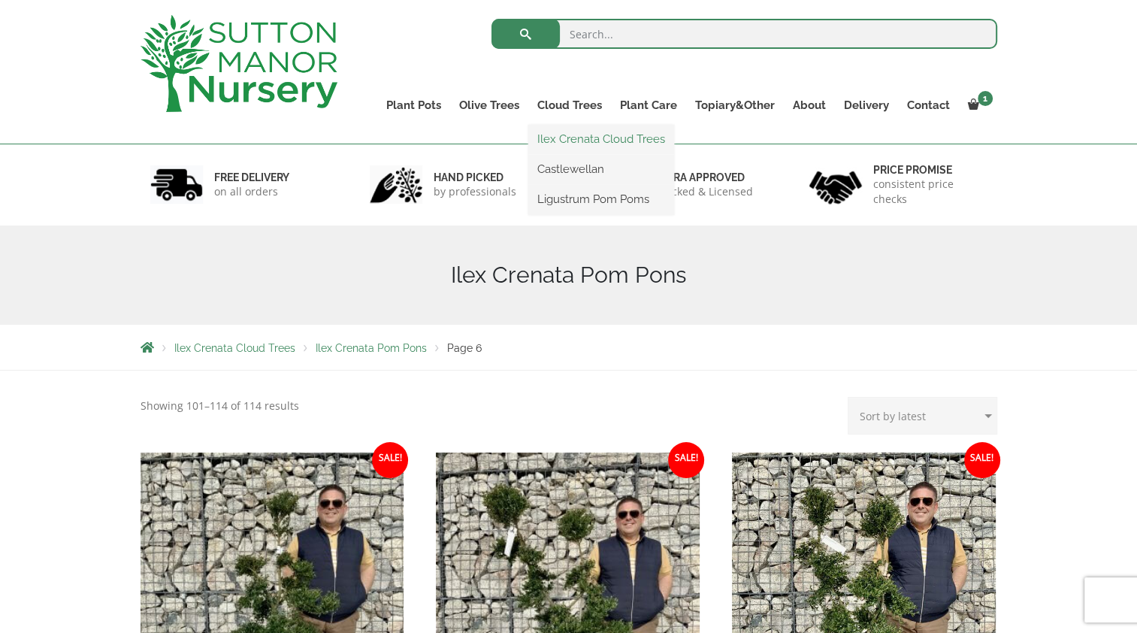
click at [586, 141] on link "Ilex Crenata Cloud Trees" at bounding box center [601, 139] width 146 height 23
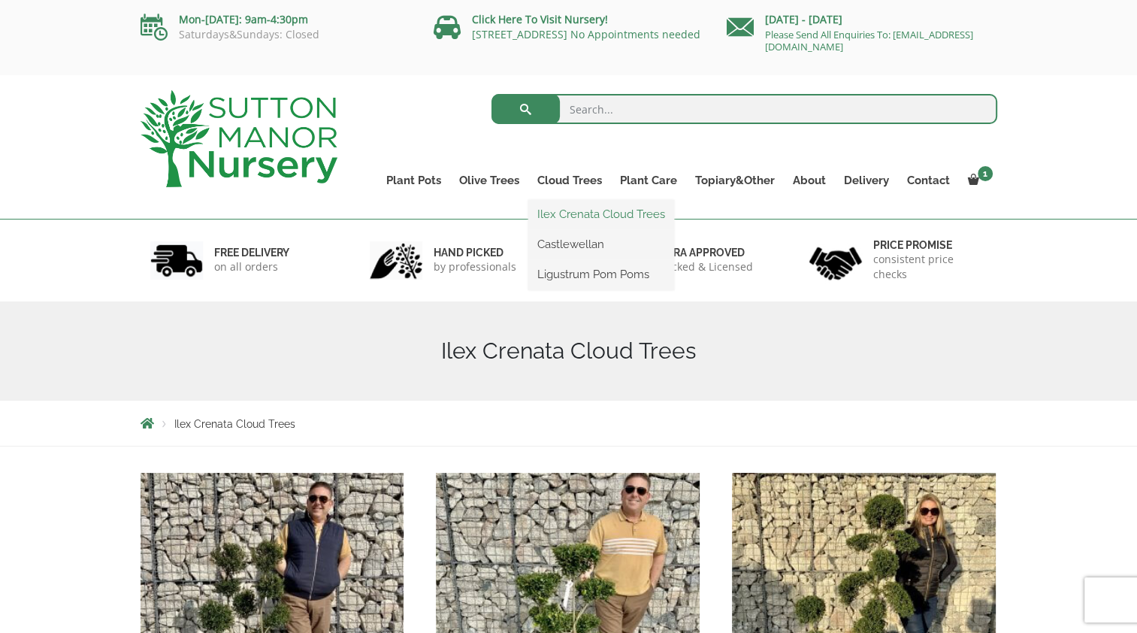
click at [587, 216] on link "Ilex Crenata Cloud Trees" at bounding box center [601, 214] width 146 height 23
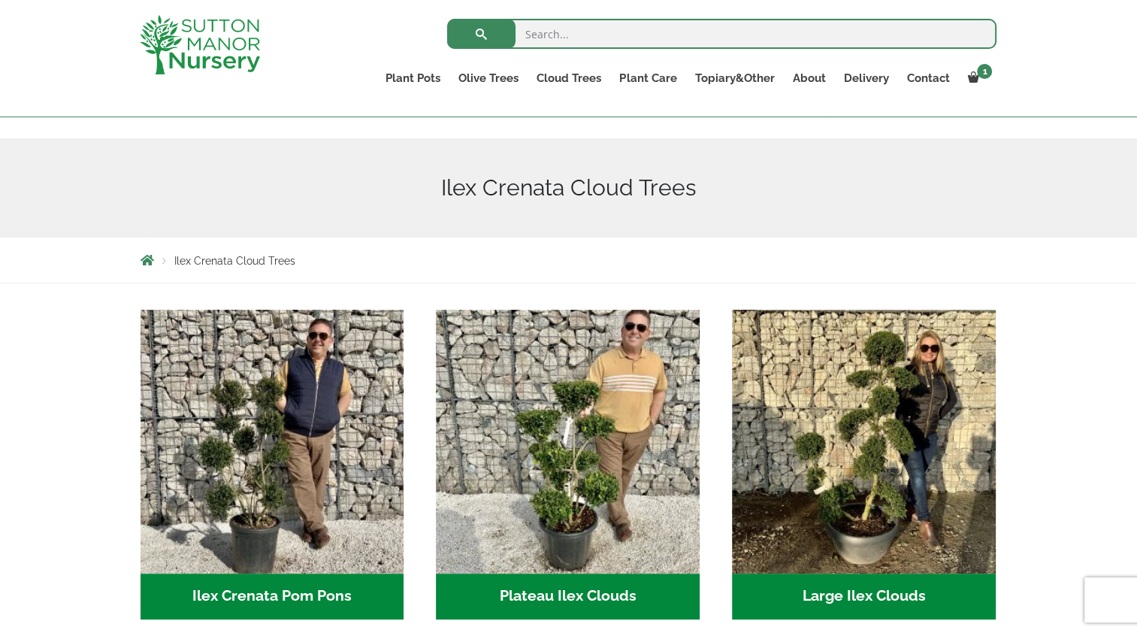
scroll to position [225, 0]
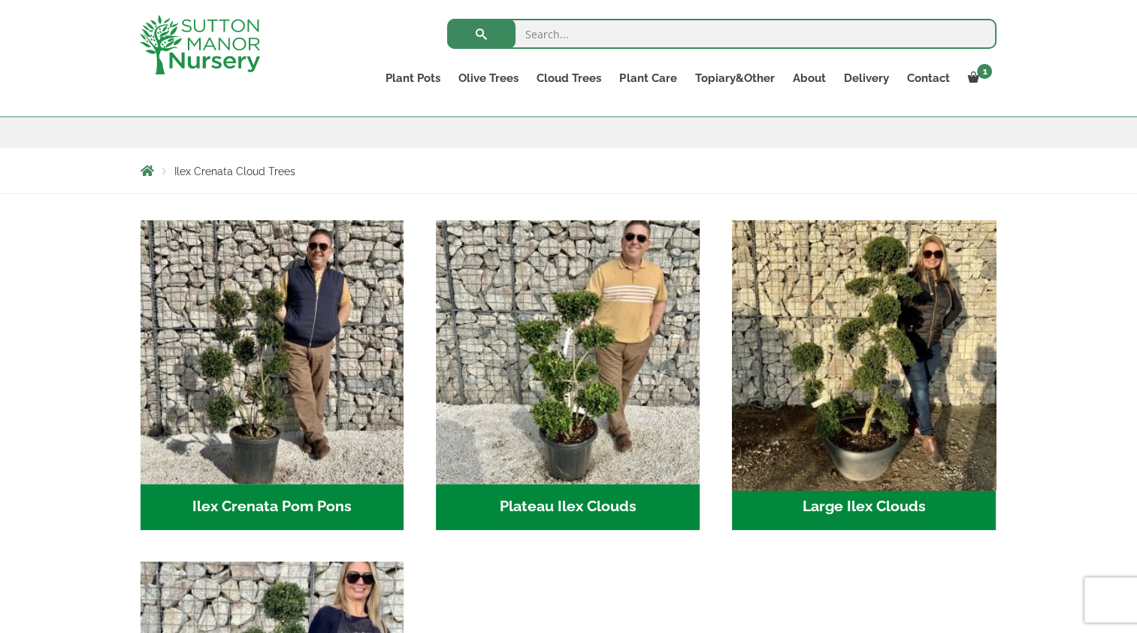
click at [830, 448] on img "Visit product category Large Ilex Clouds" at bounding box center [863, 351] width 277 height 277
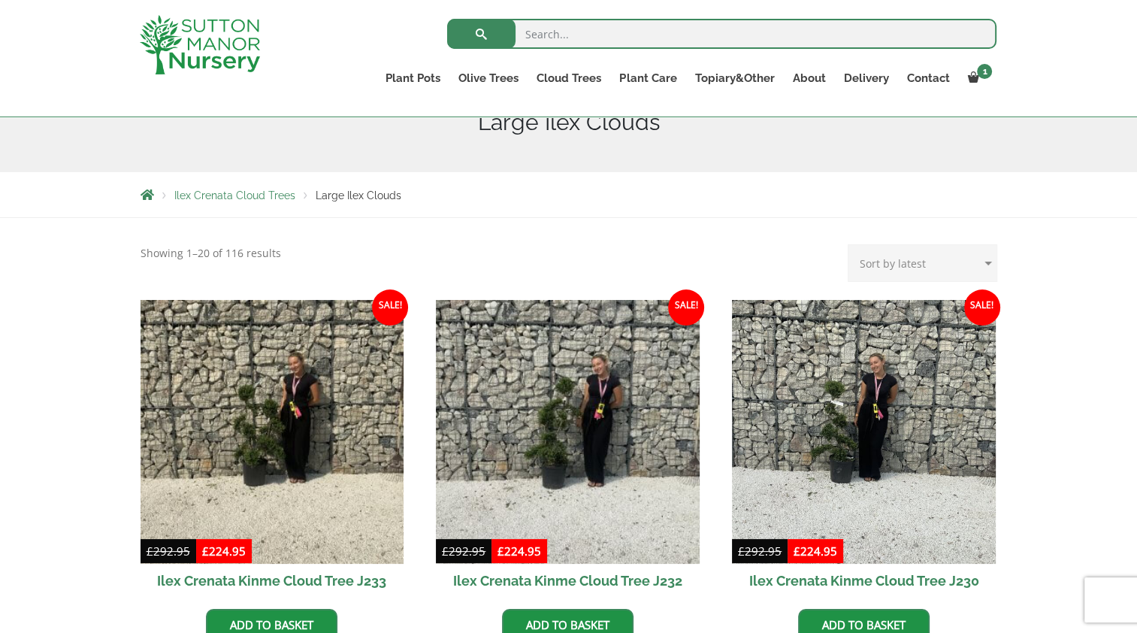
scroll to position [75, 0]
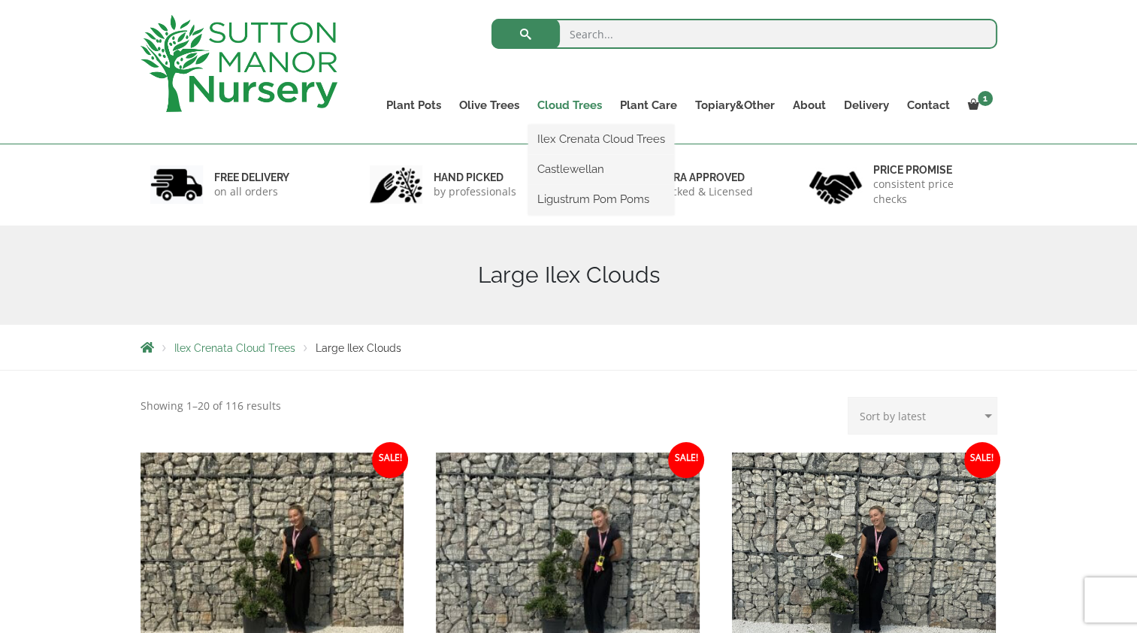
click at [561, 103] on link "Cloud Trees" at bounding box center [569, 105] width 83 height 21
click at [569, 138] on link "Ilex Crenata Cloud Trees" at bounding box center [601, 139] width 146 height 23
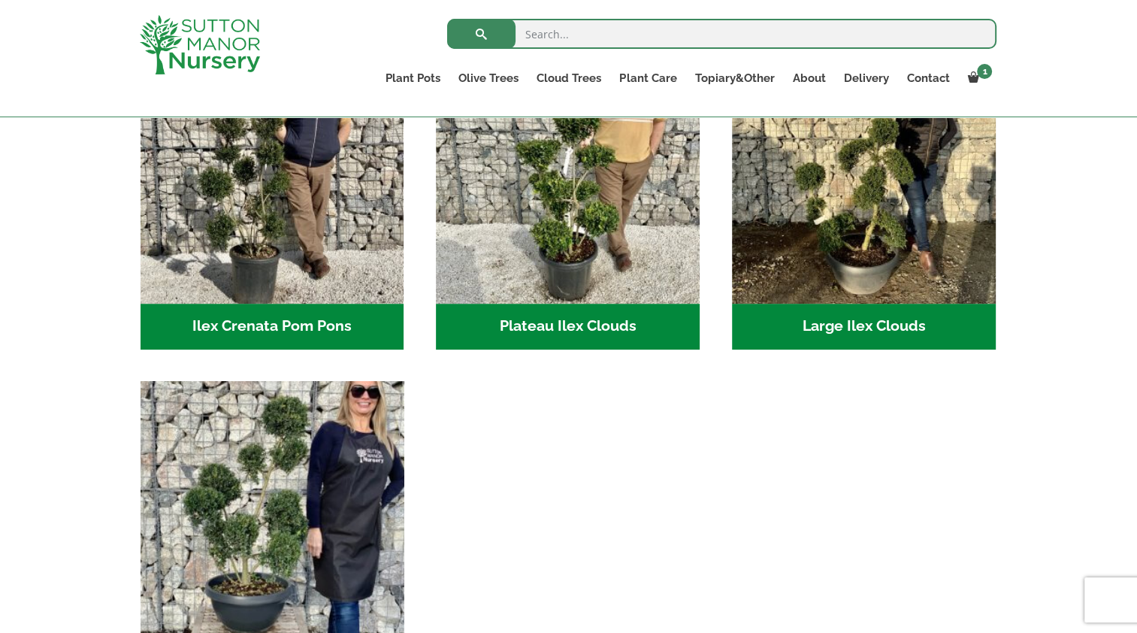
scroll to position [526, 0]
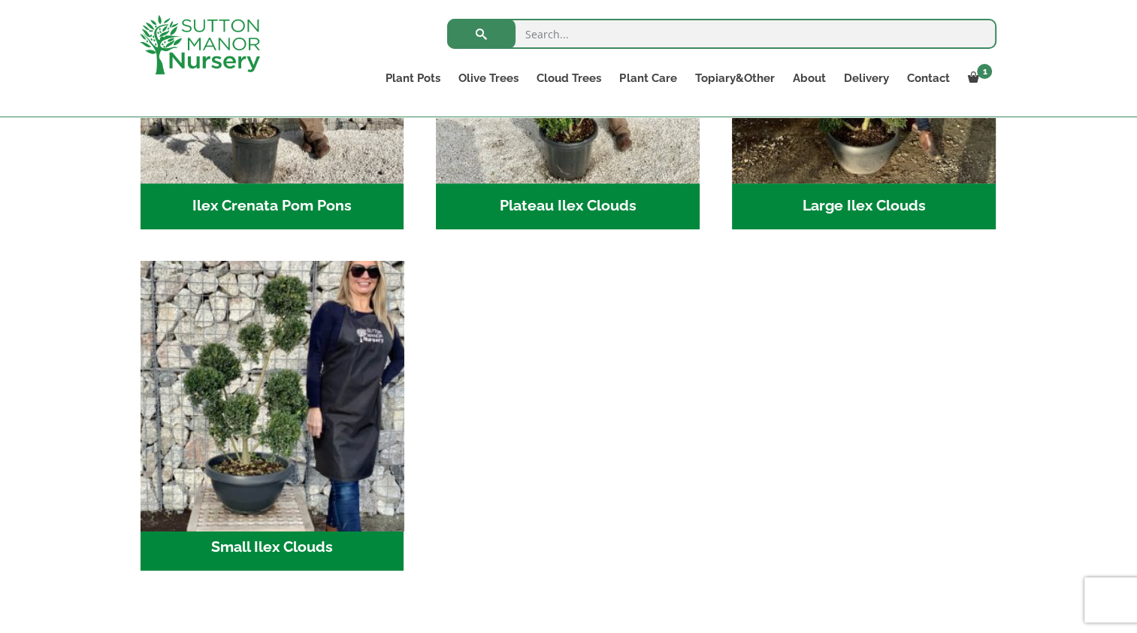
click at [290, 410] on img "Visit product category Small Ilex Clouds" at bounding box center [272, 392] width 277 height 277
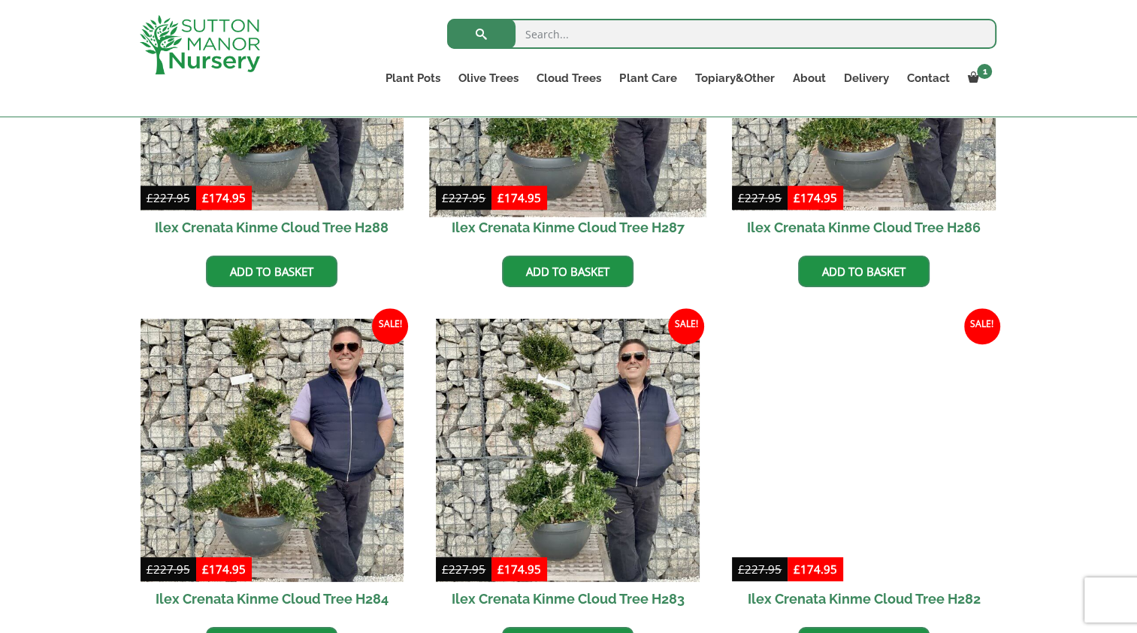
scroll to position [526, 0]
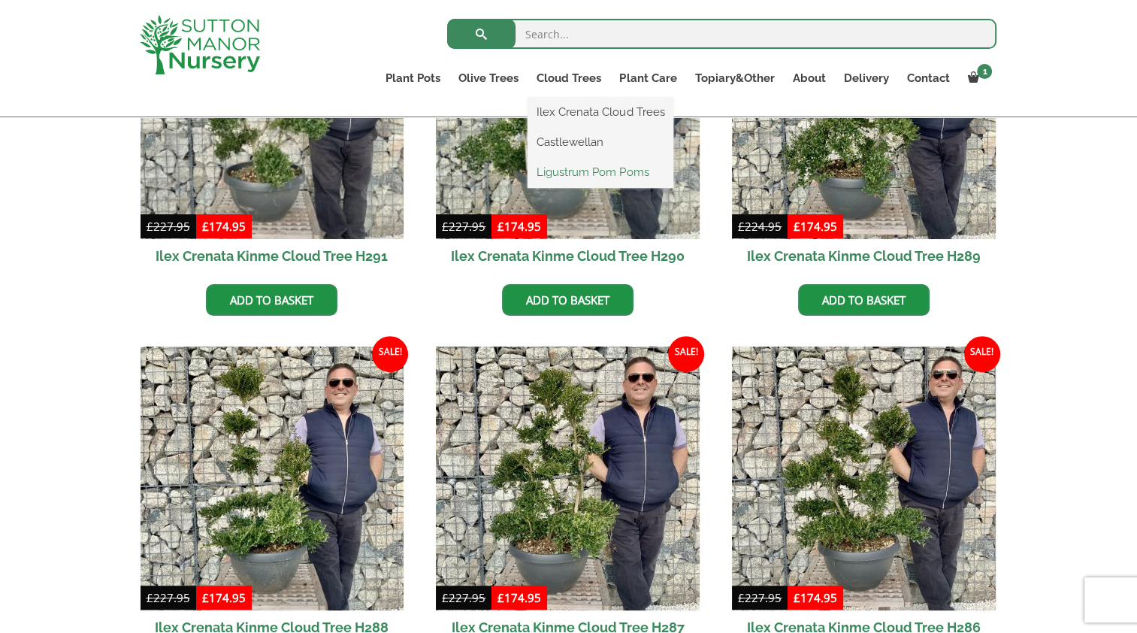
click at [581, 180] on link "Ligustrum Pom Poms" at bounding box center [601, 172] width 146 height 23
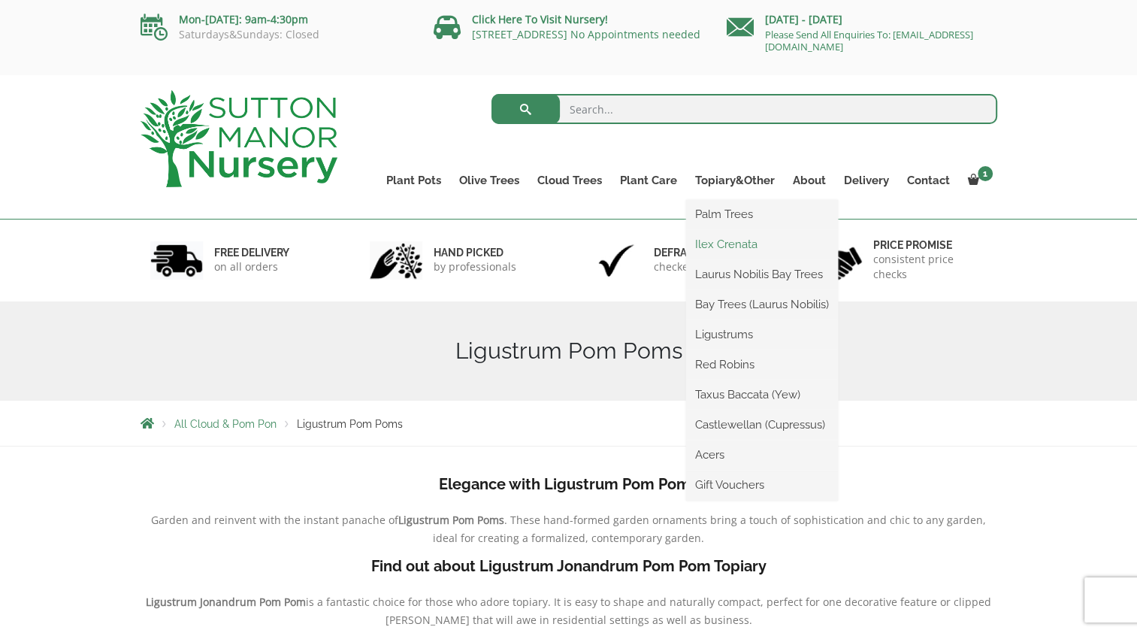
click at [736, 240] on link "Ilex Crenata" at bounding box center [762, 244] width 152 height 23
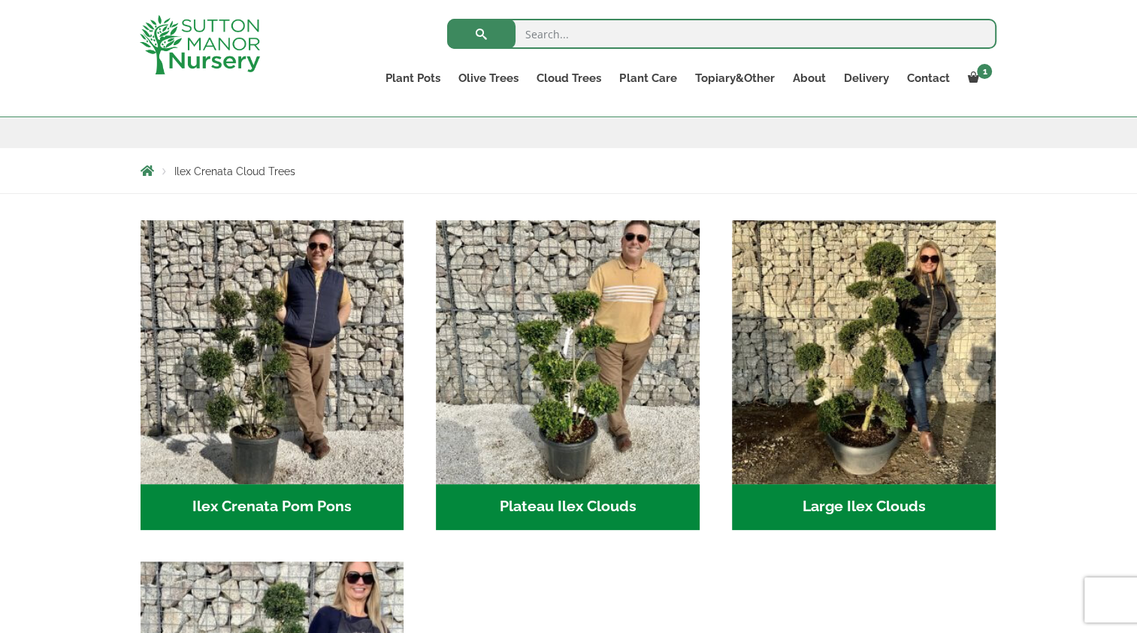
scroll to position [75, 0]
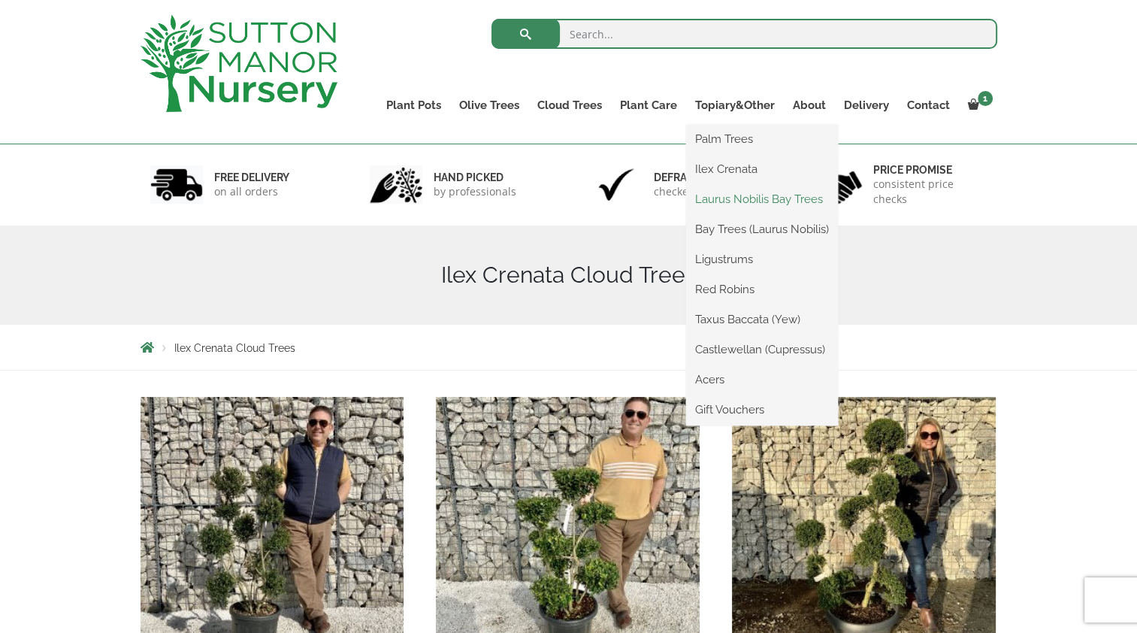
click at [751, 201] on link "Laurus Nobilis Bay Trees" at bounding box center [762, 199] width 152 height 23
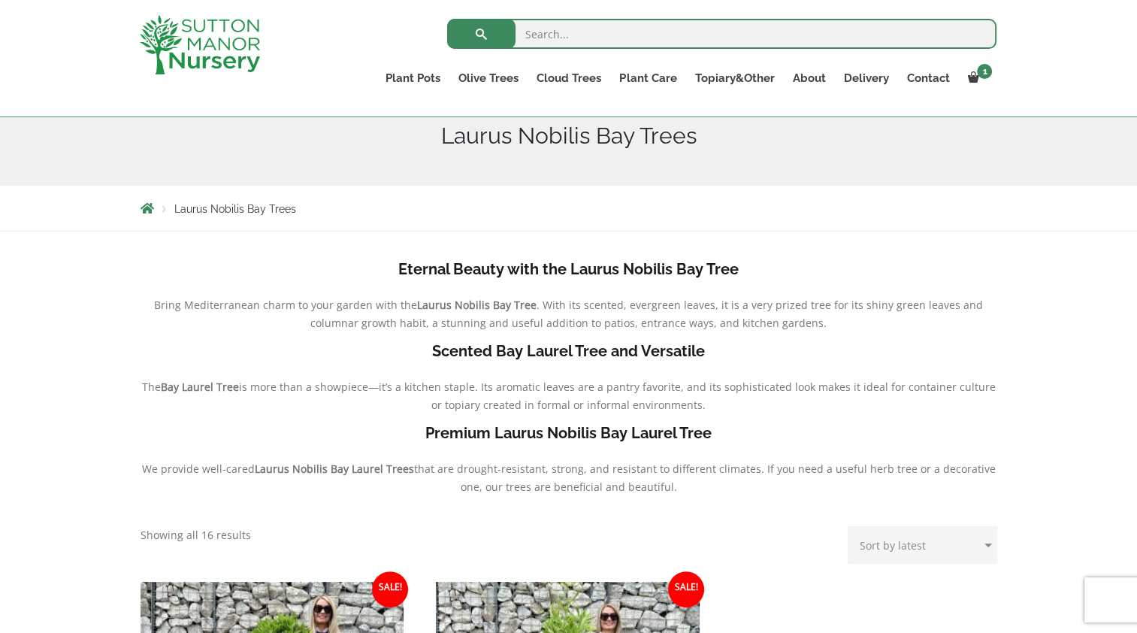
scroll to position [75, 0]
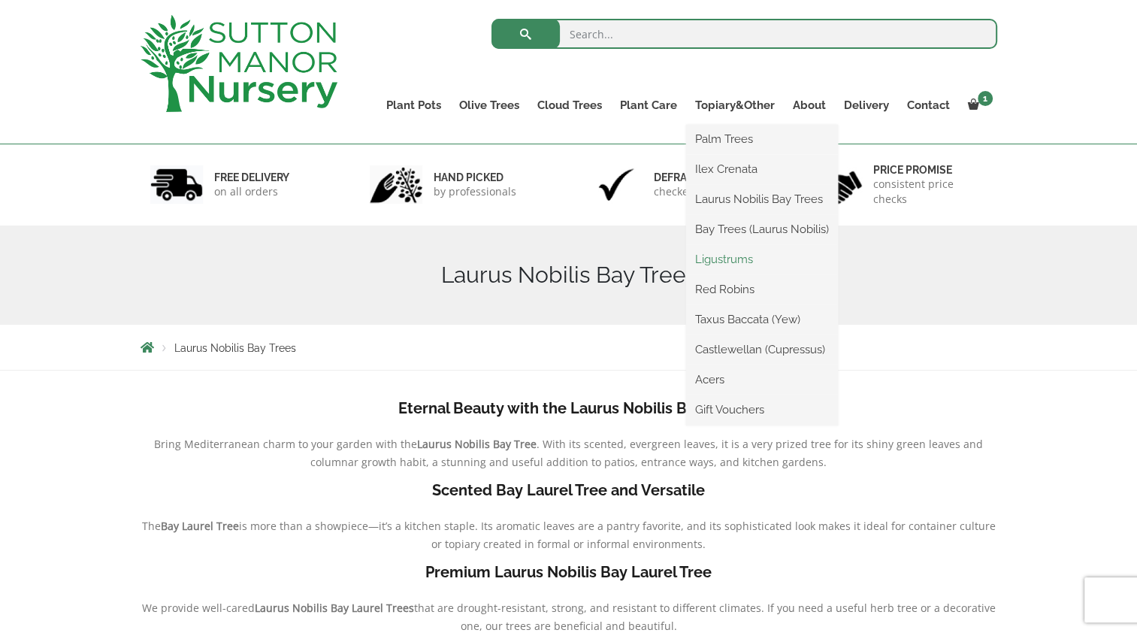
click at [731, 261] on link "Ligustrums" at bounding box center [762, 259] width 152 height 23
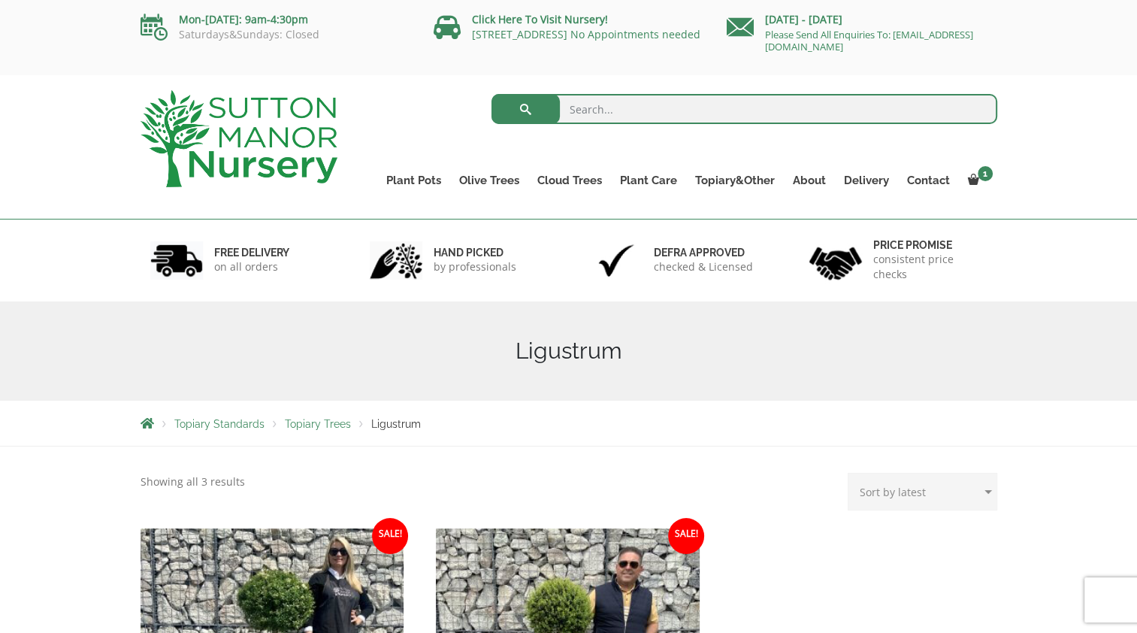
scroll to position [225, 0]
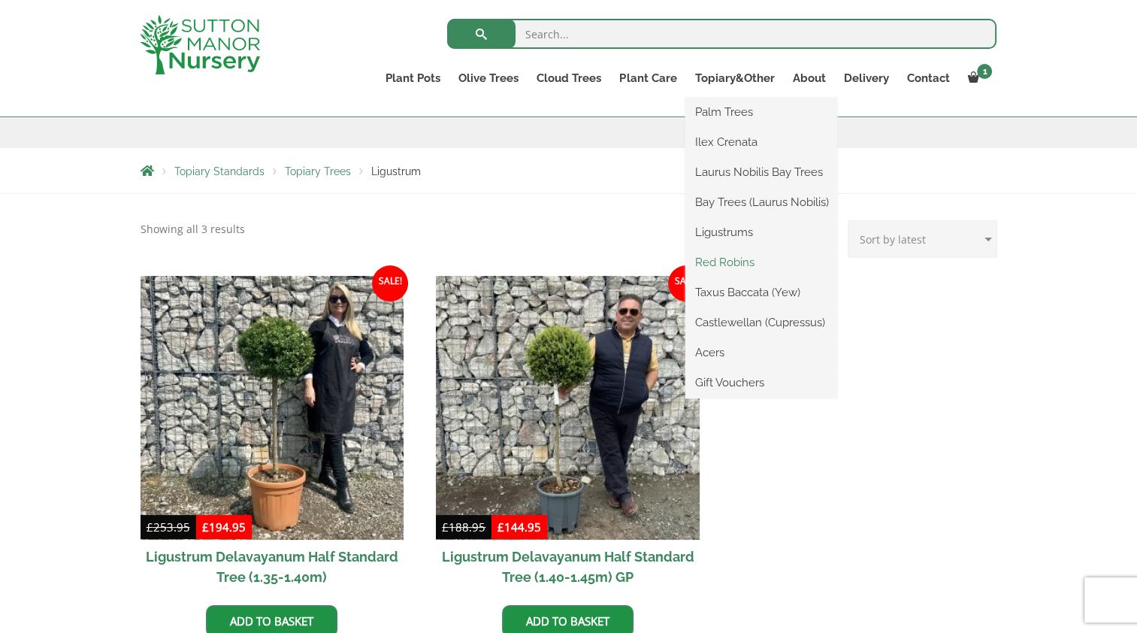
click at [745, 259] on link "Red Robins" at bounding box center [761, 262] width 152 height 23
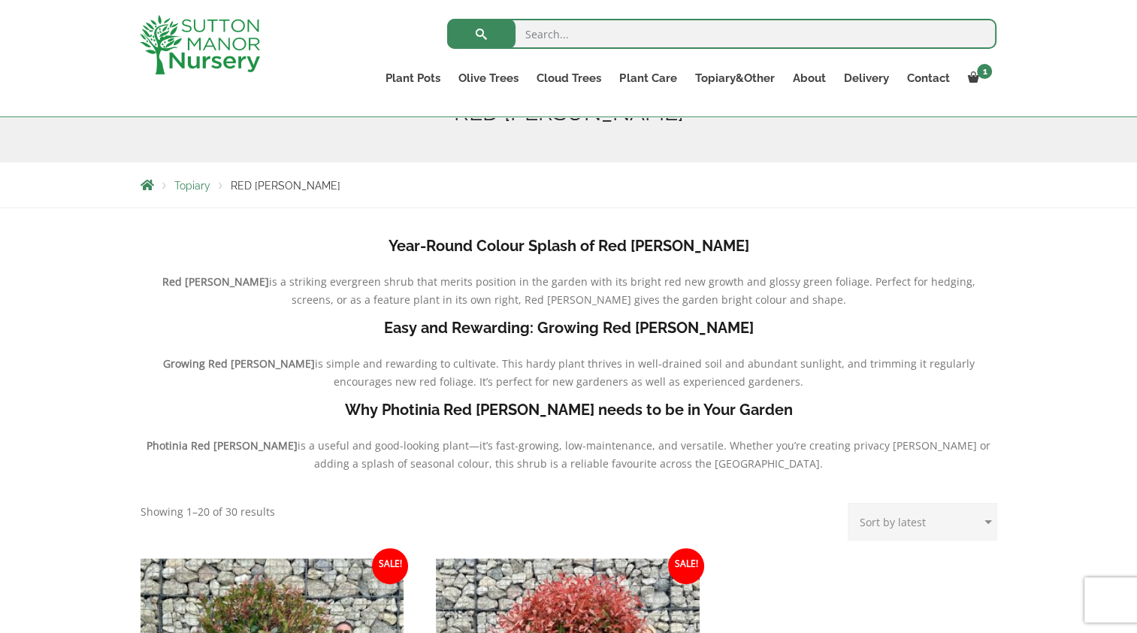
scroll to position [75, 0]
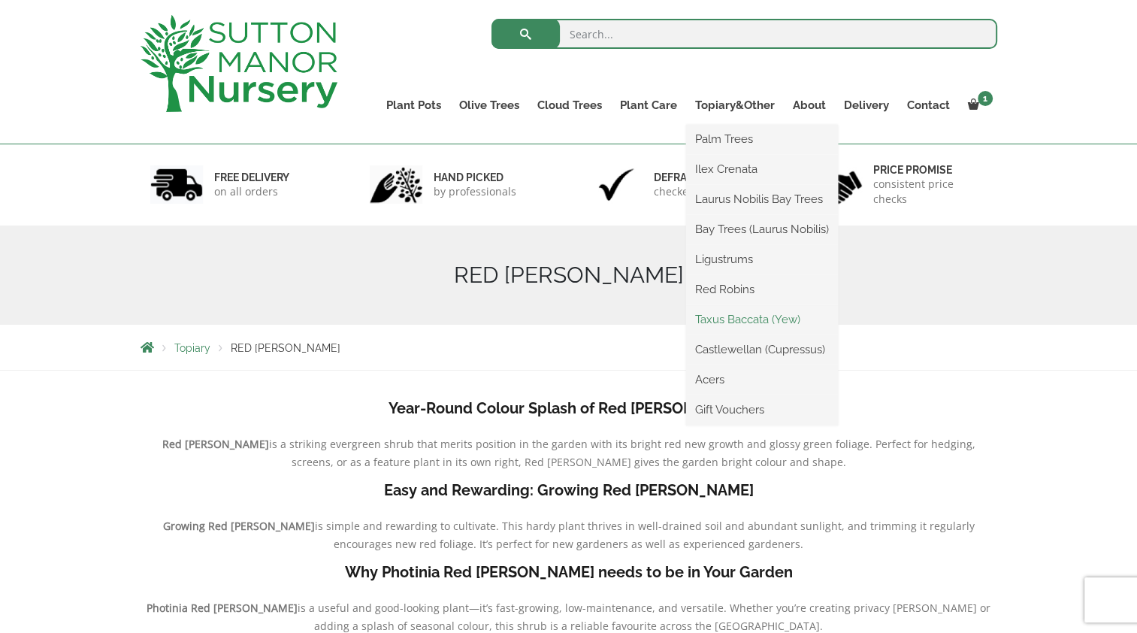
click at [744, 320] on link "Taxus Baccata (Yew)" at bounding box center [762, 319] width 152 height 23
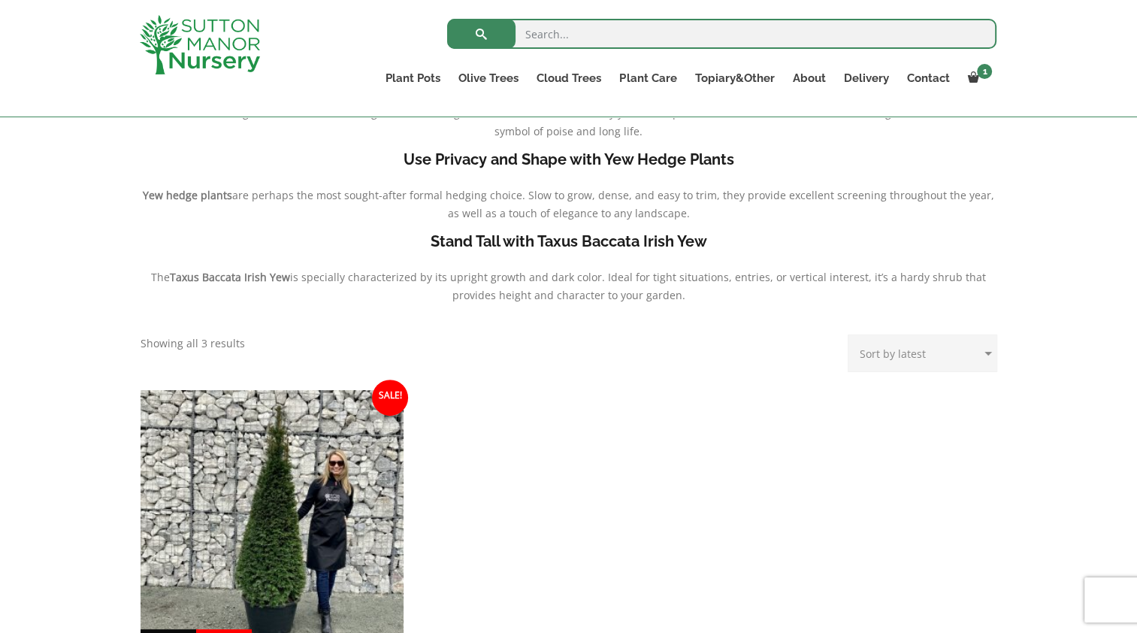
scroll to position [376, 0]
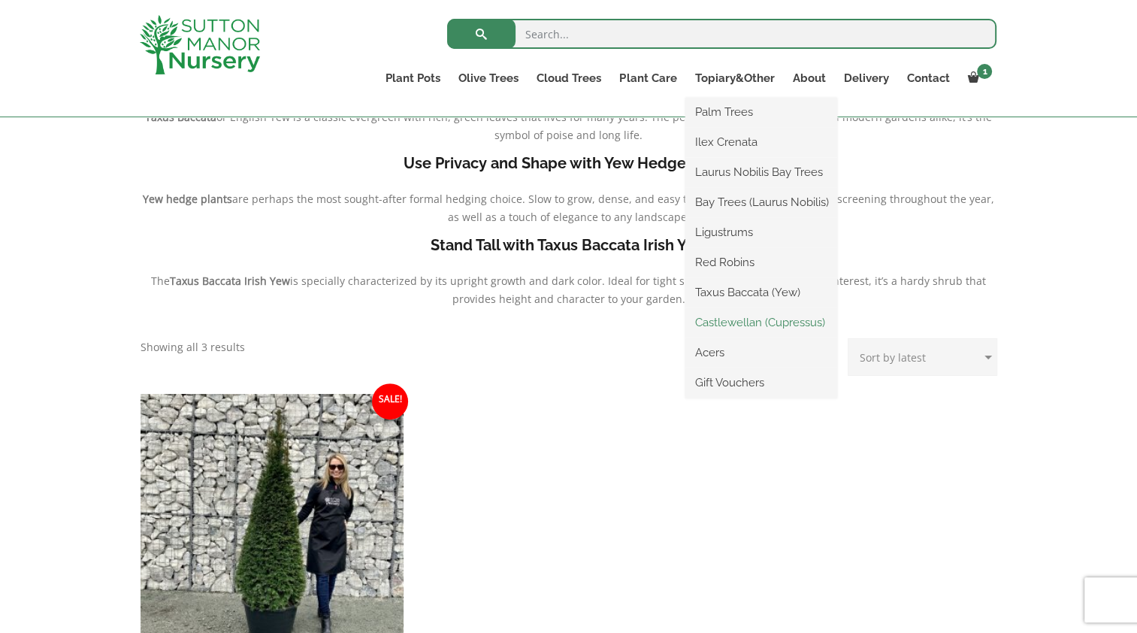
click at [754, 326] on link "Castlewellan (Cupressus)" at bounding box center [761, 322] width 152 height 23
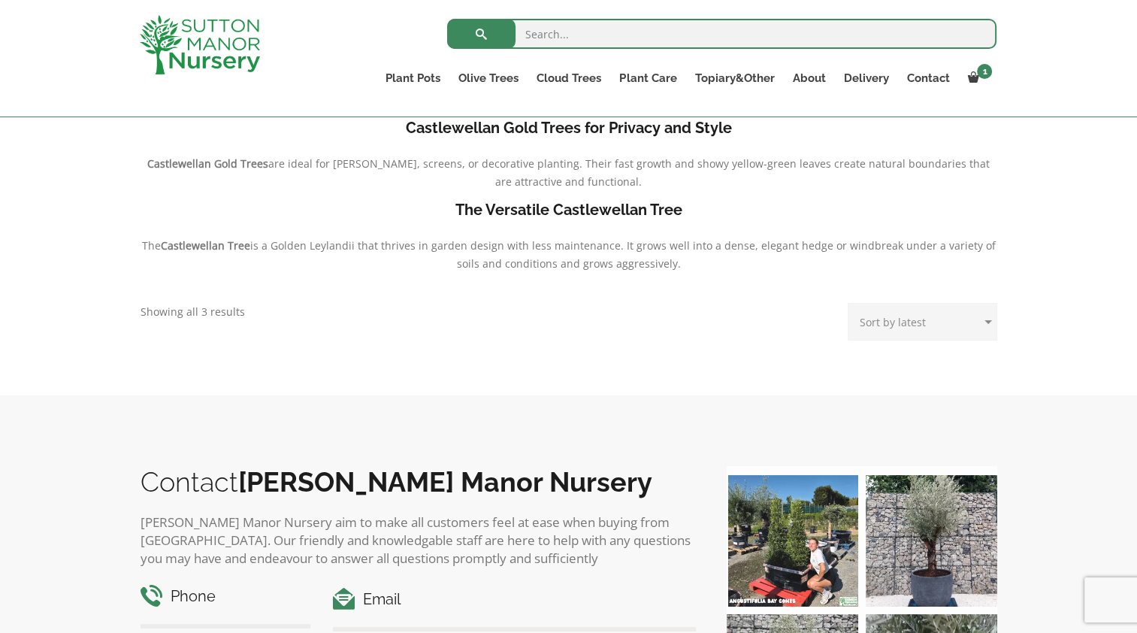
scroll to position [301, 0]
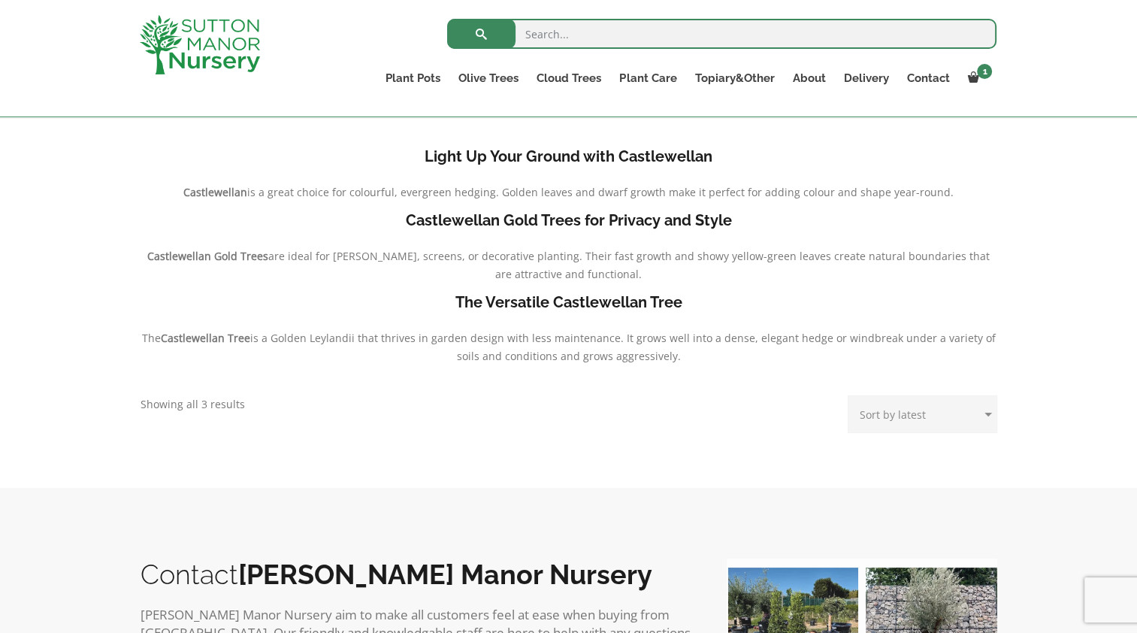
click at [216, 407] on p "Showing all 3 results Sorted by latest" at bounding box center [193, 404] width 104 height 18
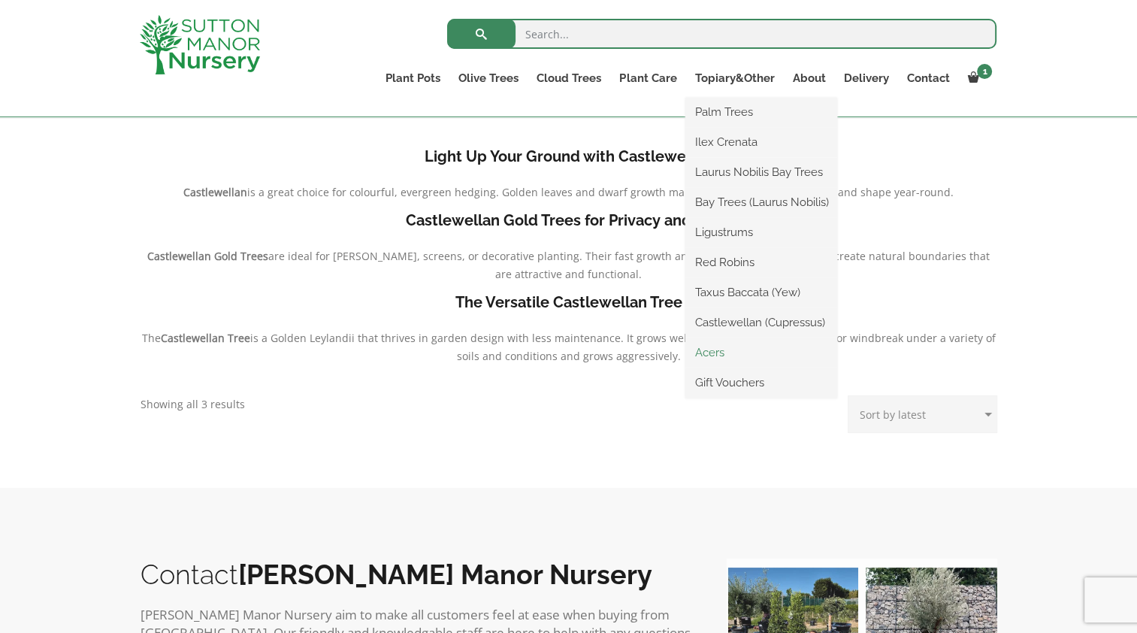
click at [700, 353] on link "Acers" at bounding box center [761, 352] width 152 height 23
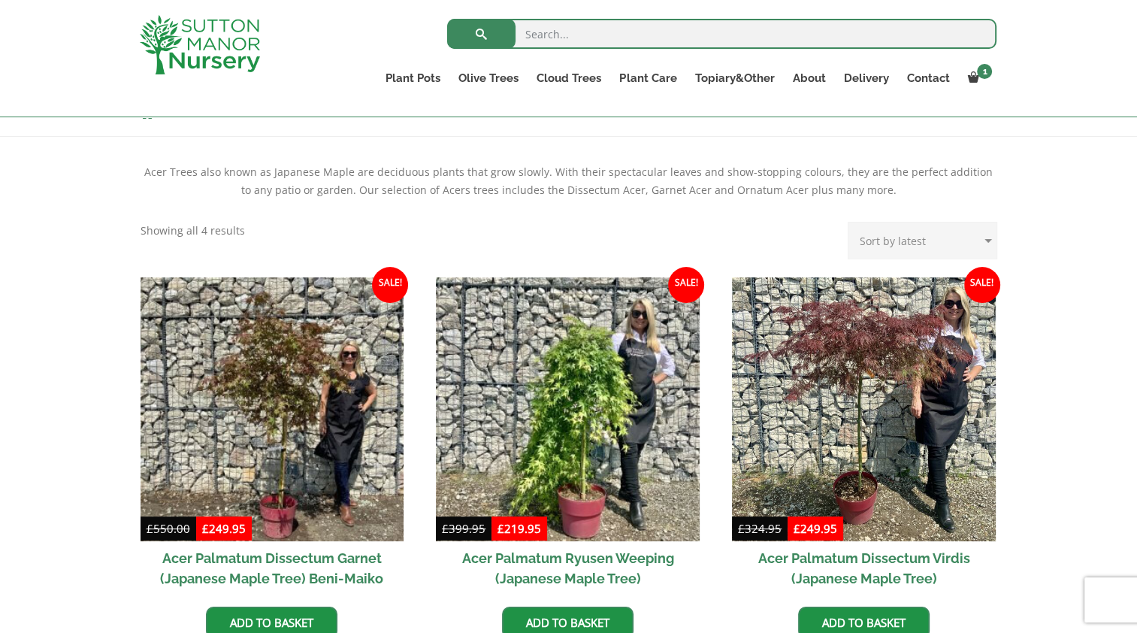
scroll to position [75, 0]
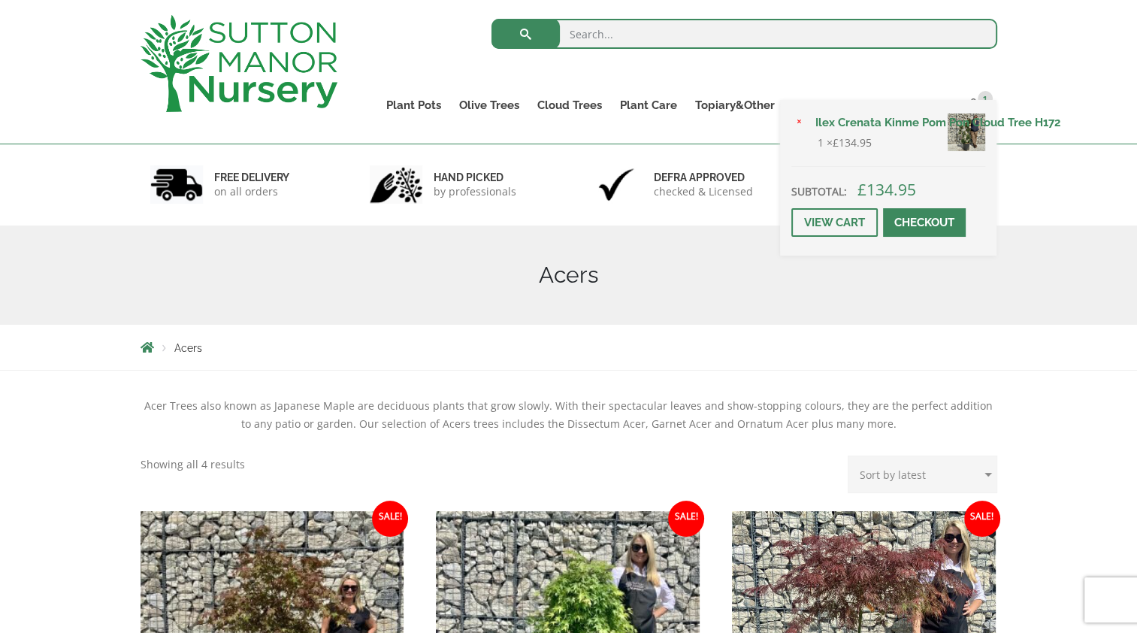
click at [924, 222] on span at bounding box center [924, 222] width 0 height 0
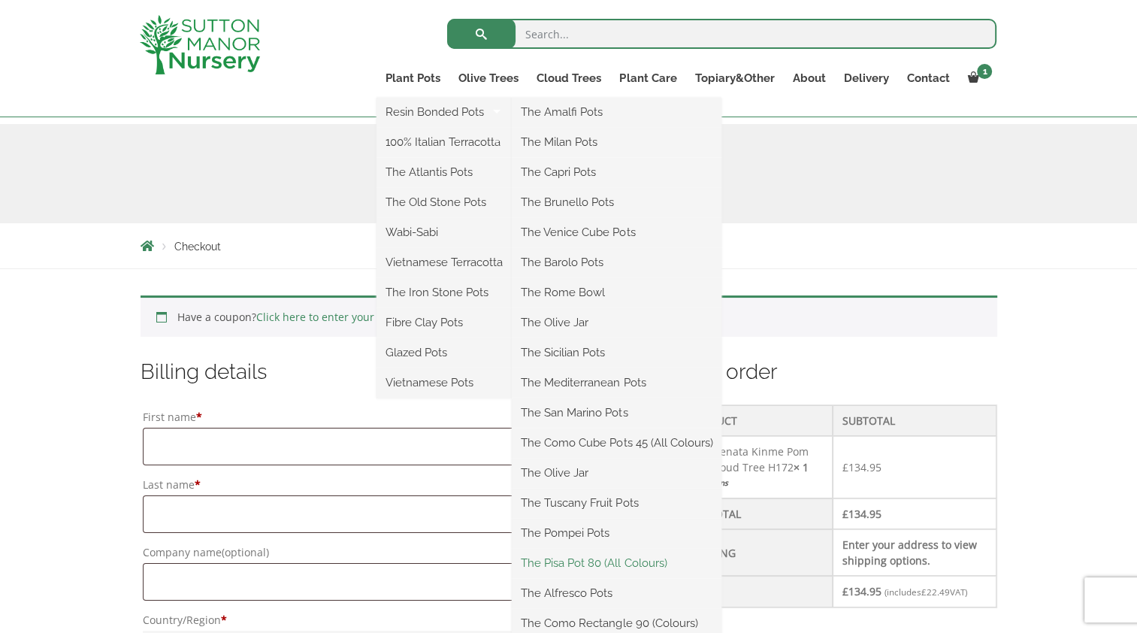
scroll to position [301, 0]
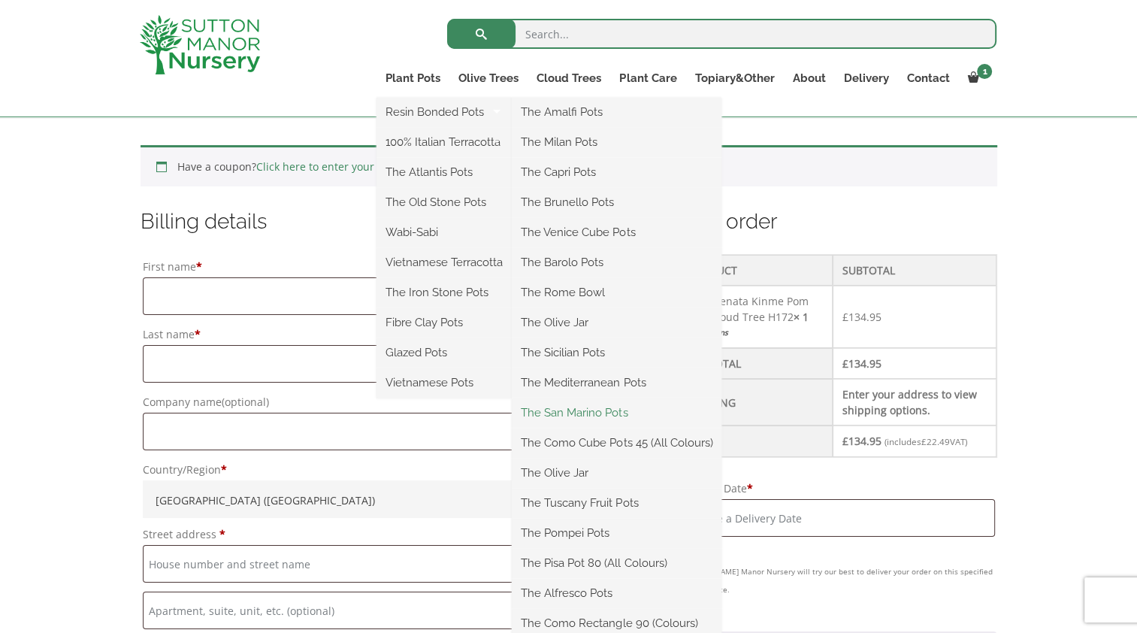
click at [617, 416] on link "The San Marino Pots" at bounding box center [617, 412] width 210 height 23
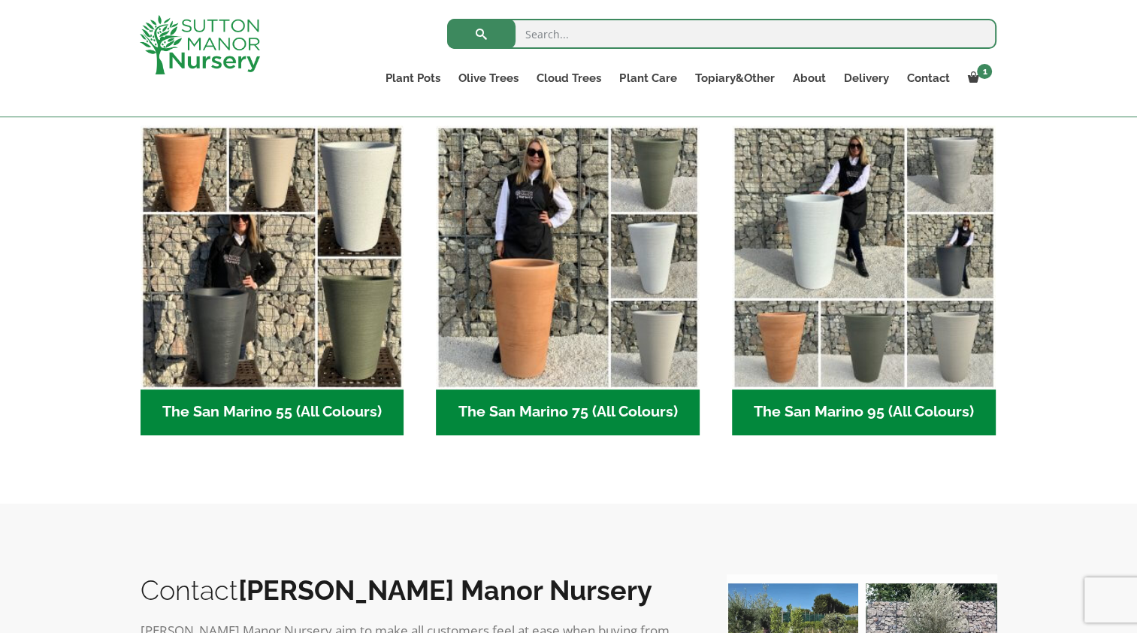
scroll to position [301, 0]
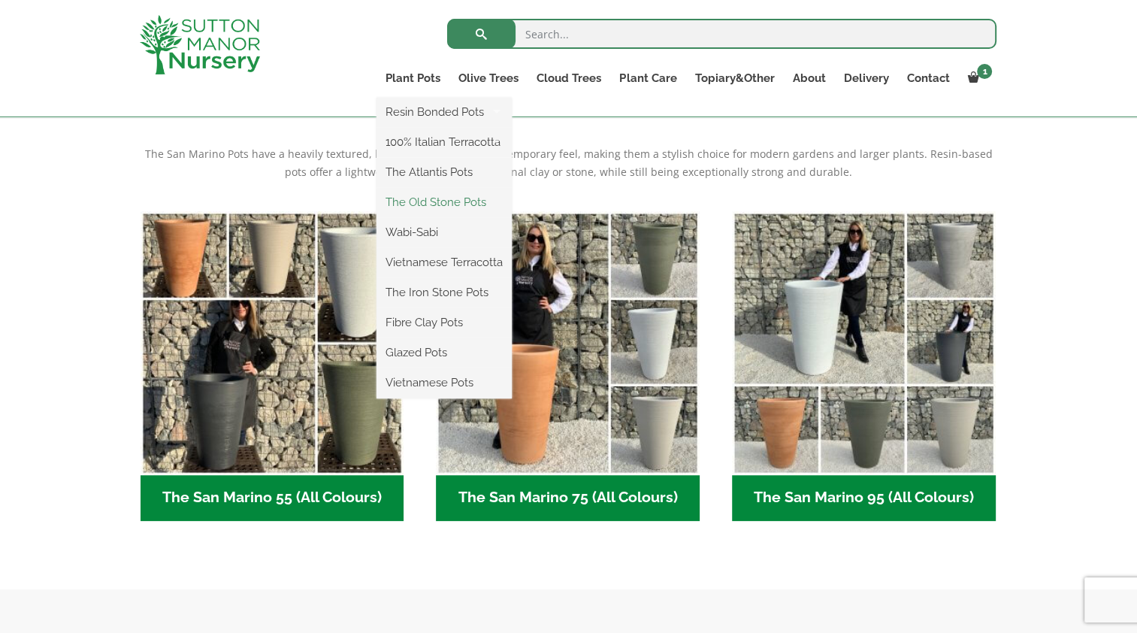
click at [431, 200] on link "The Old Stone Pots" at bounding box center [443, 202] width 135 height 23
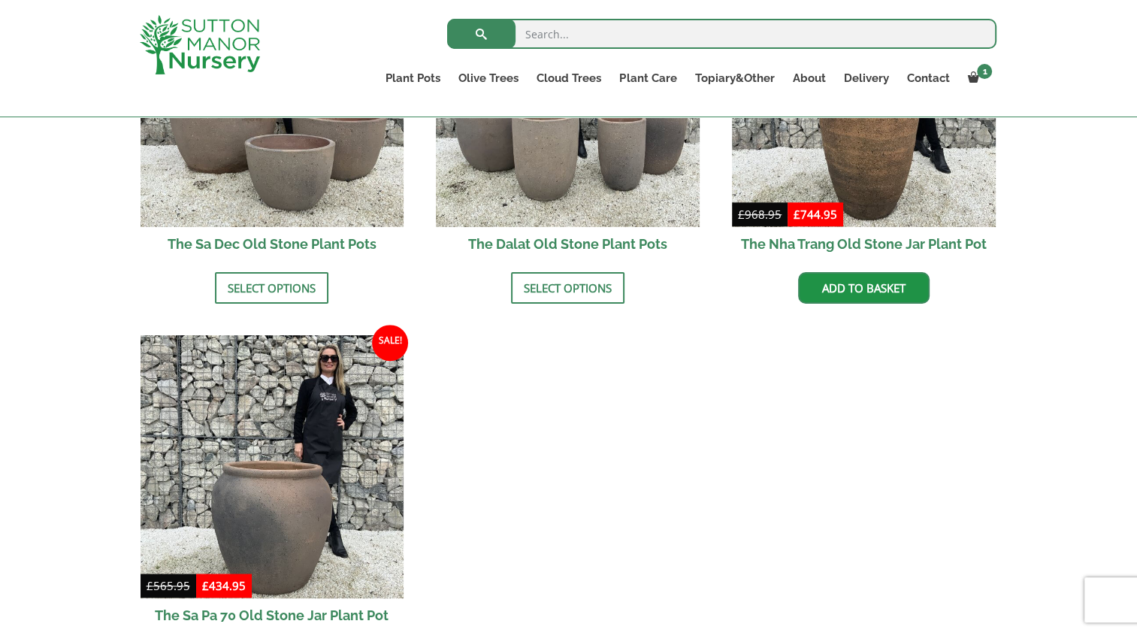
scroll to position [1202, 0]
